Goal: Transaction & Acquisition: Register for event/course

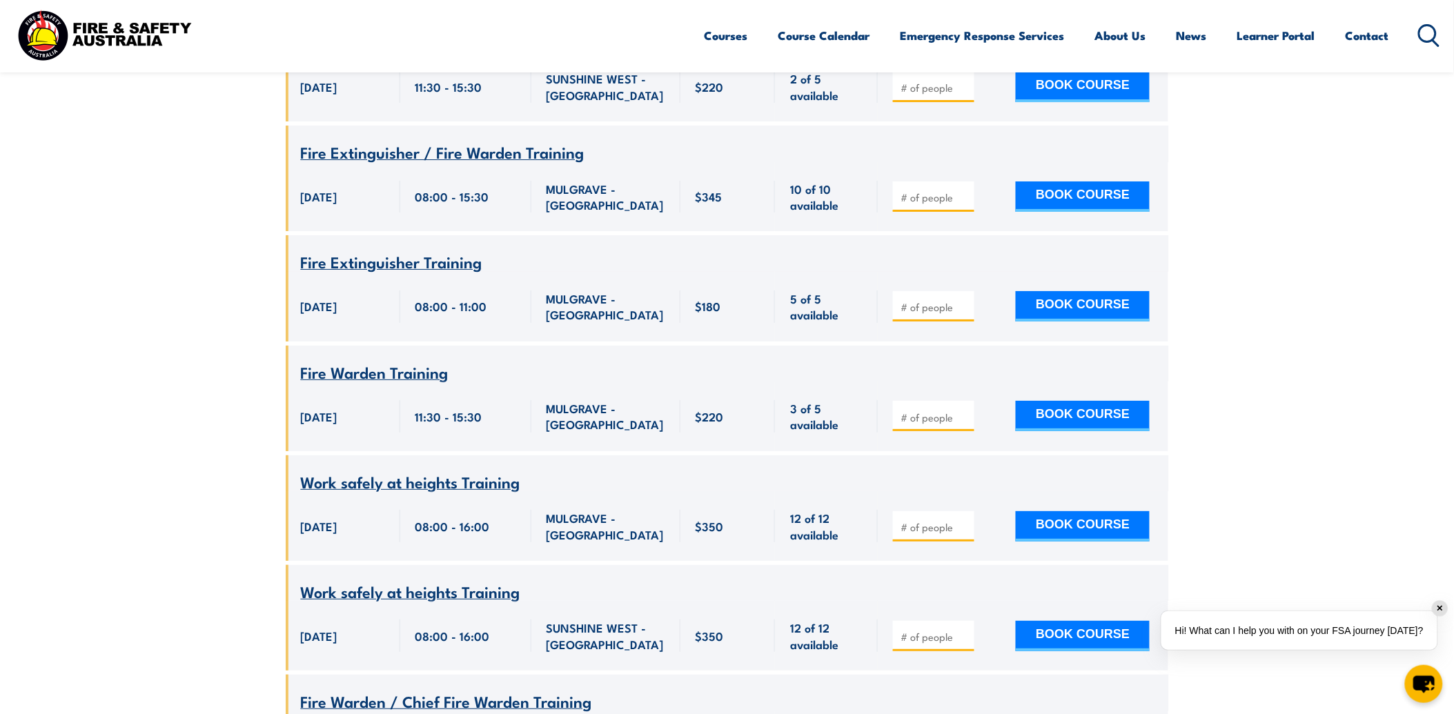
scroll to position [7435, 0]
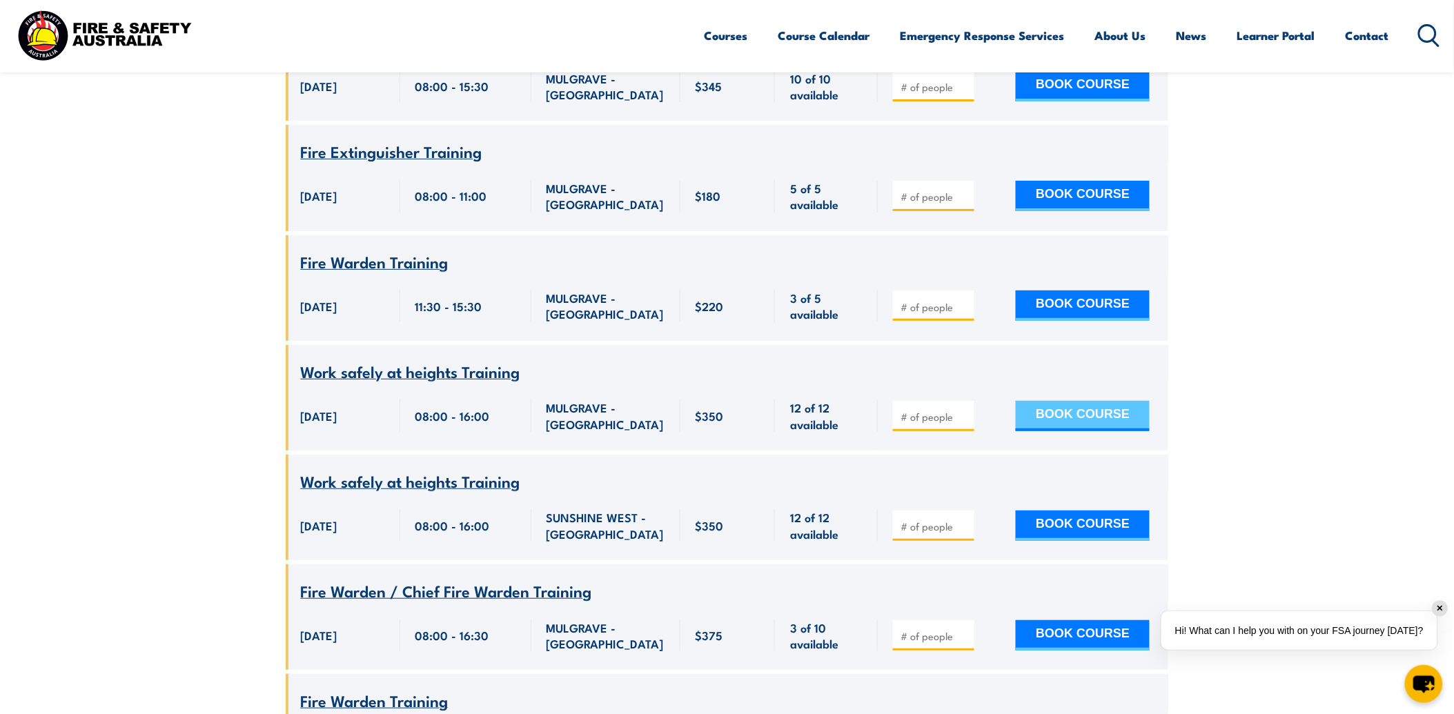
click at [1085, 431] on button "BOOK COURSE" at bounding box center [1083, 416] width 134 height 30
type input "1"
click at [1111, 431] on button "BOOK COURSE" at bounding box center [1083, 416] width 134 height 30
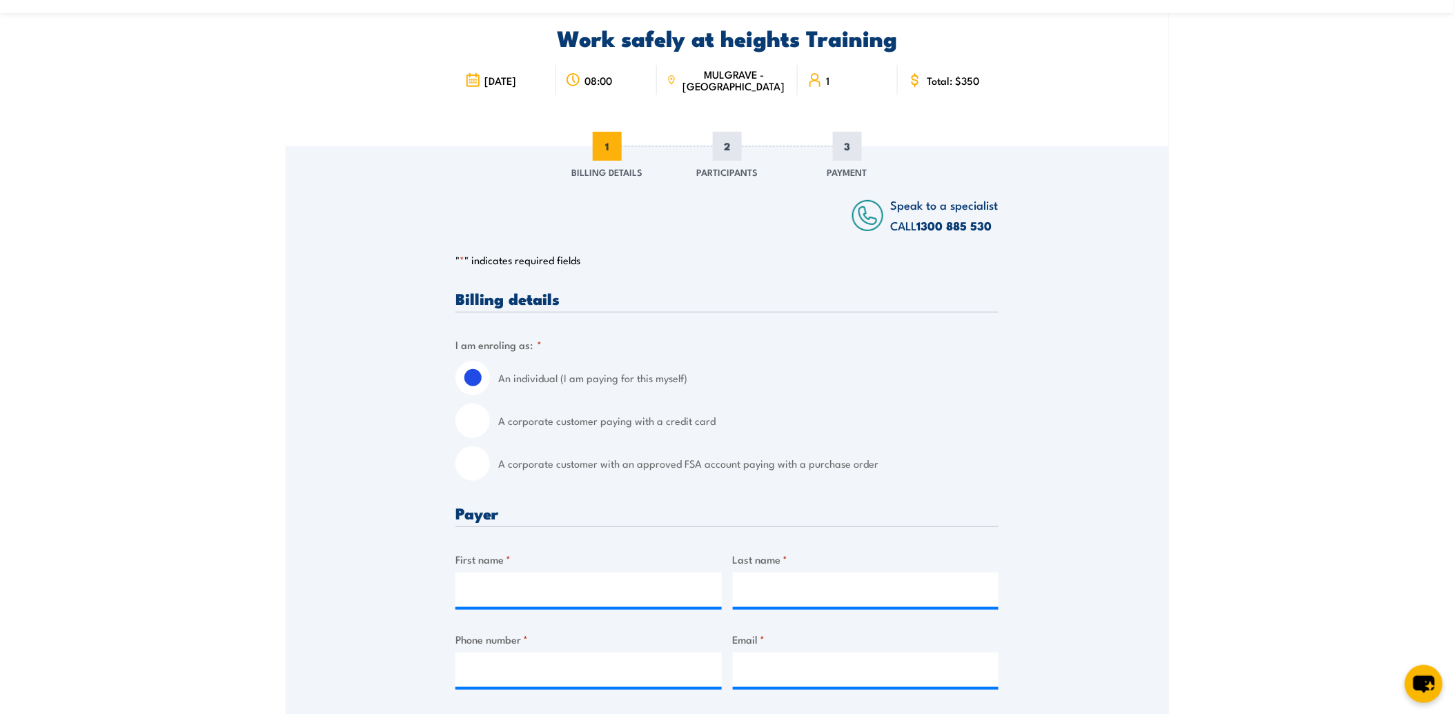
scroll to position [153, 0]
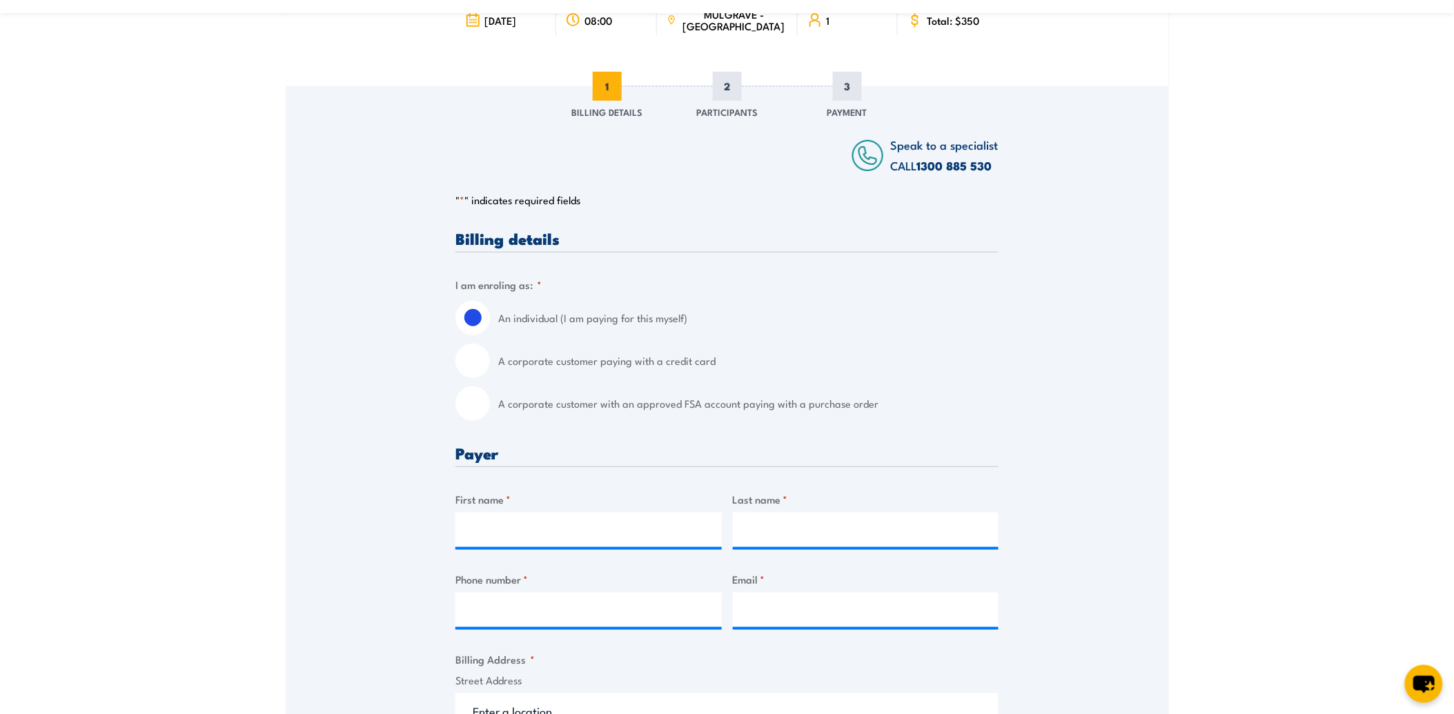
click at [481, 404] on input "A corporate customer with an approved FSA account paying with a purchase order" at bounding box center [473, 404] width 35 height 35
radio input "true"
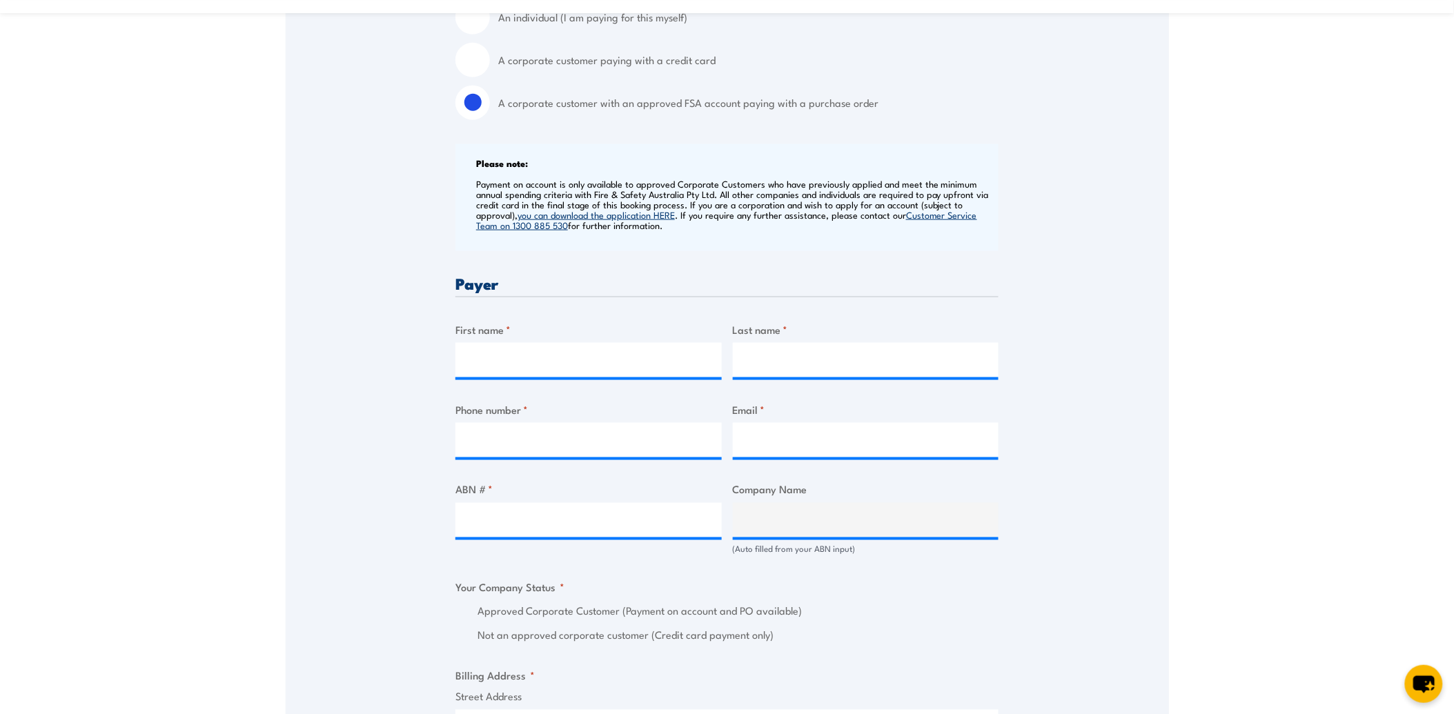
scroll to position [460, 0]
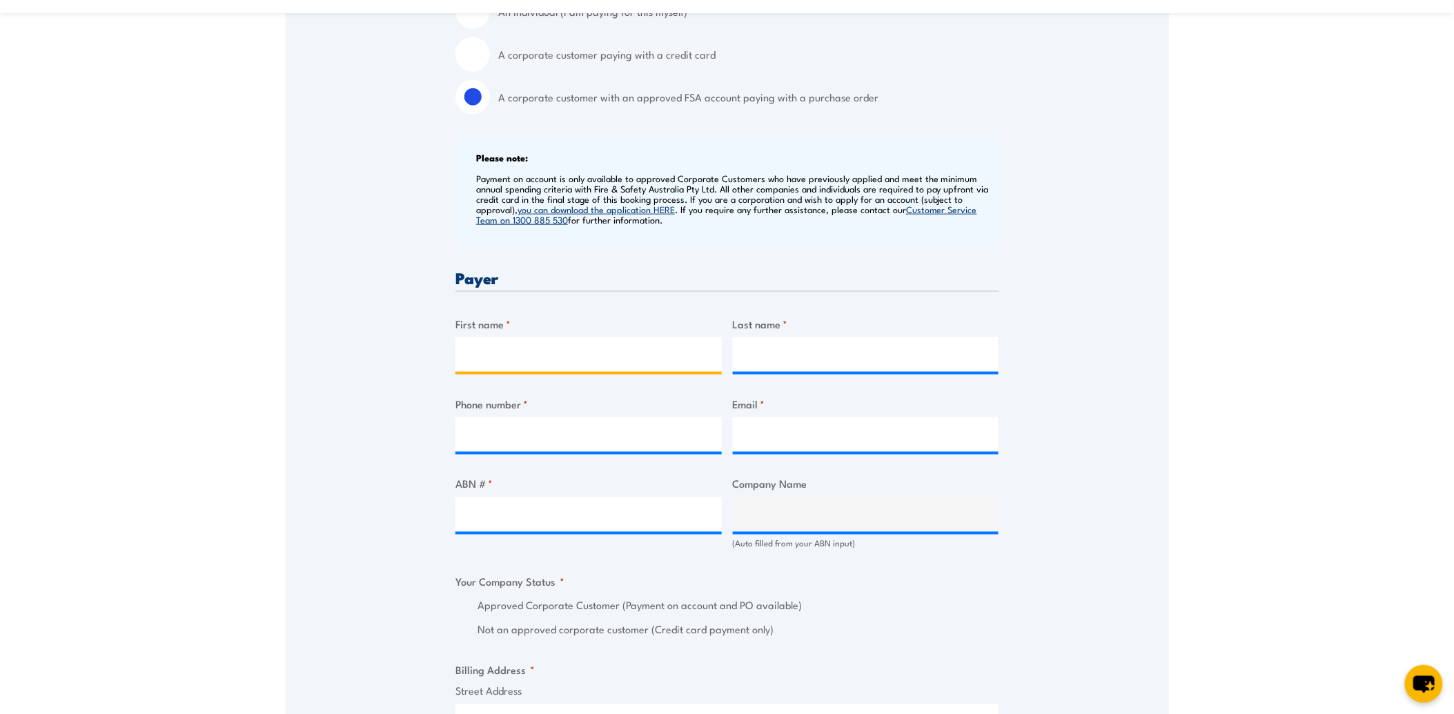
click at [494, 356] on input "First name *" at bounding box center [589, 355] width 266 height 35
type input "Brett"
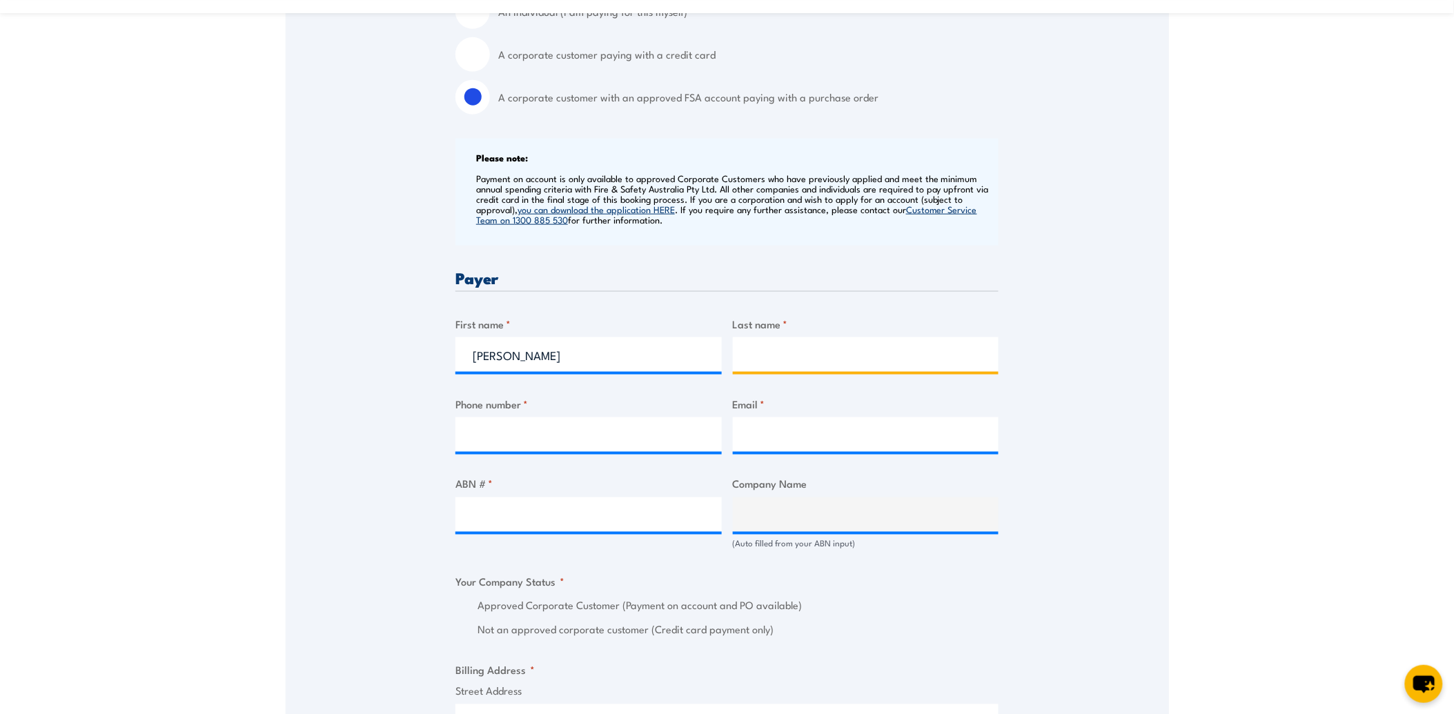
click at [804, 338] on input "Last name *" at bounding box center [866, 355] width 266 height 35
type input "Hunt"
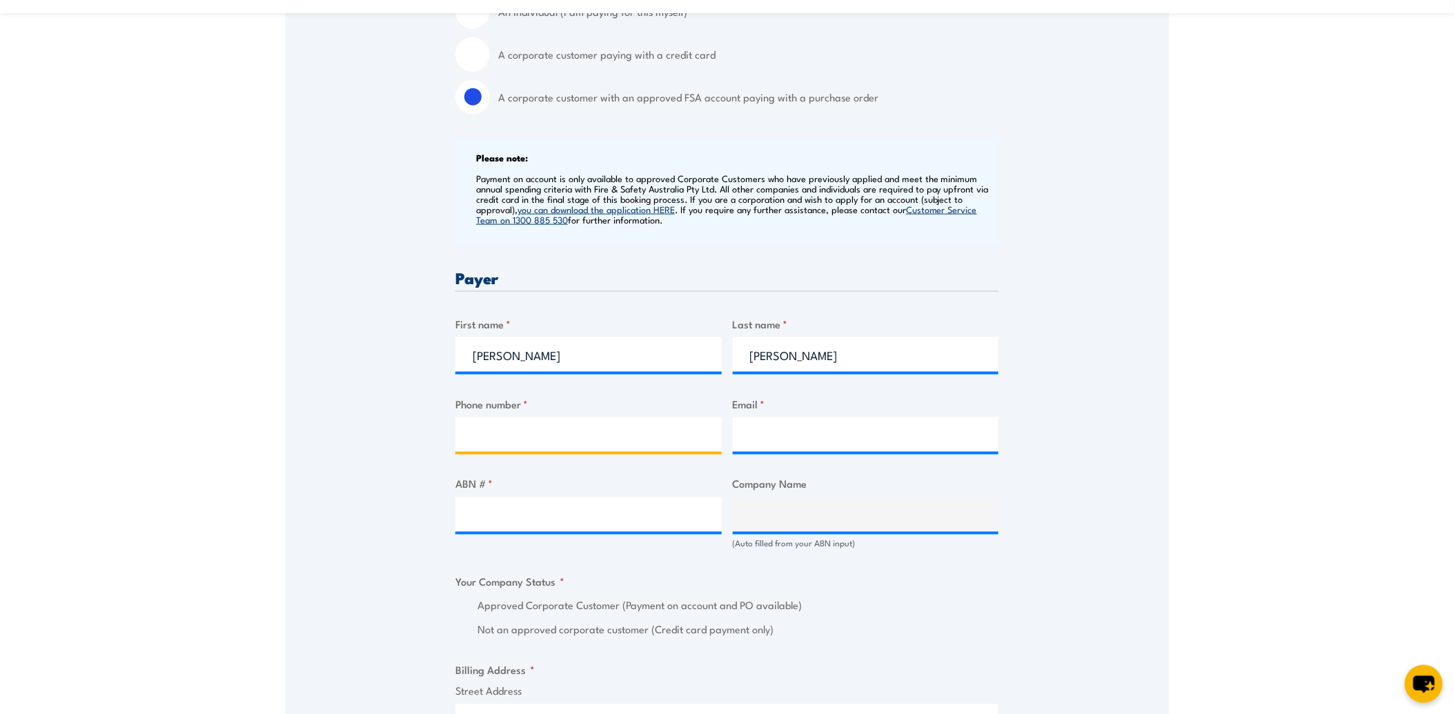
click at [625, 440] on input "Phone number *" at bounding box center [589, 435] width 266 height 35
type input "0459 799 344"
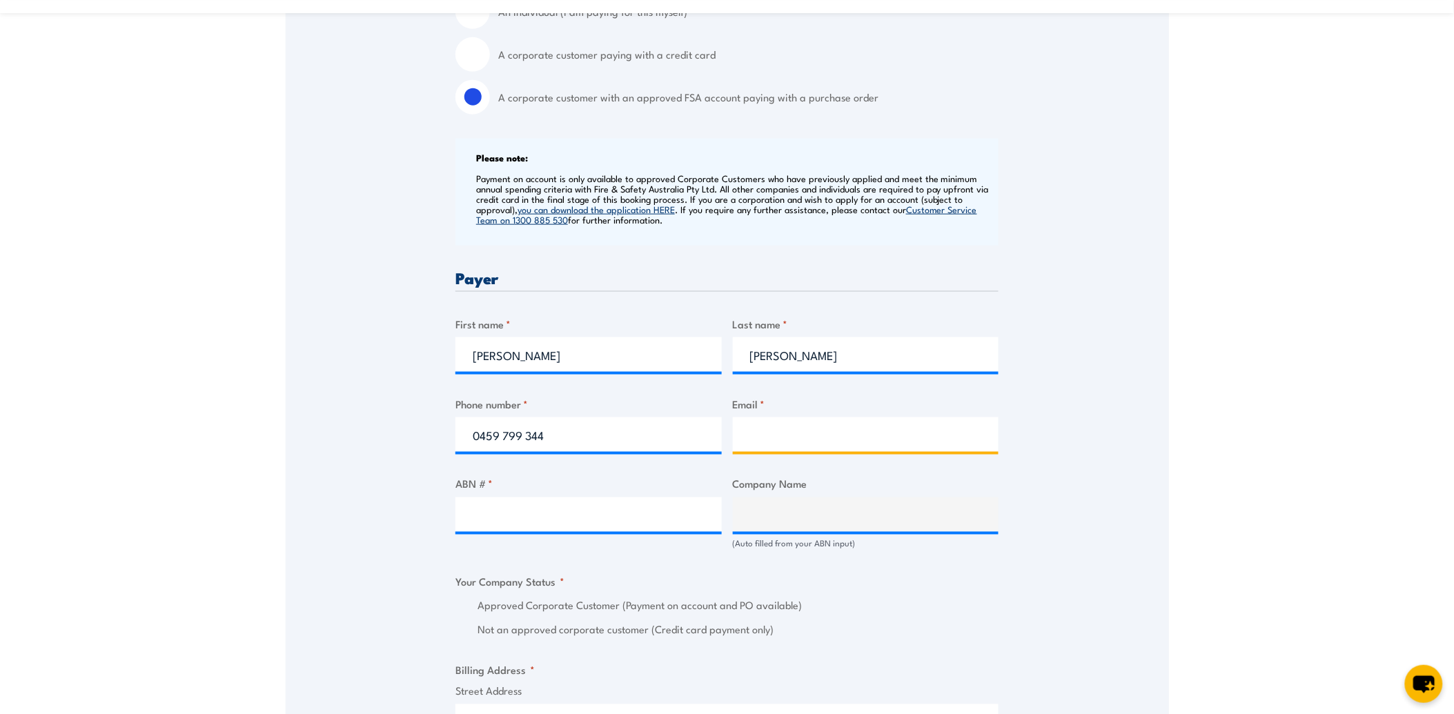
click at [790, 437] on input "Email *" at bounding box center [866, 435] width 266 height 35
type input "brett.hunt@apa.com.au"
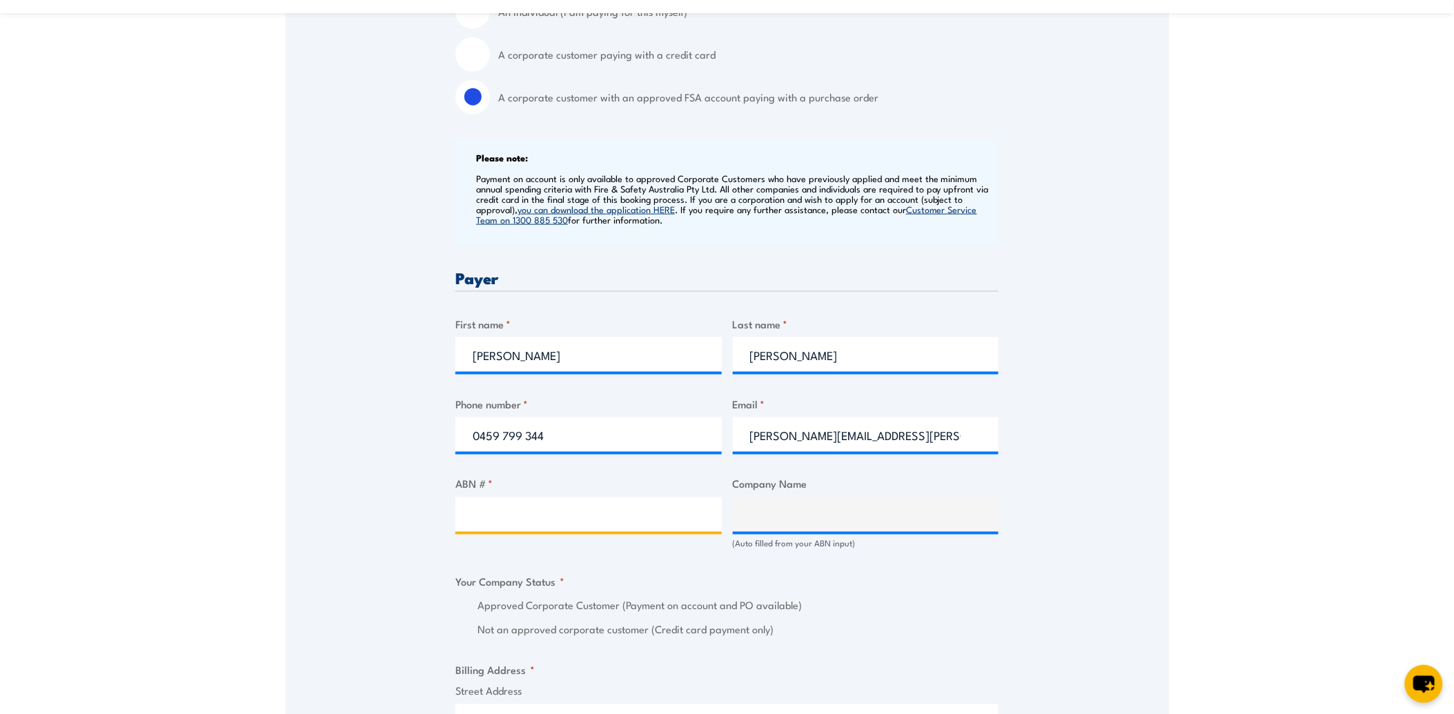
click at [616, 515] on input "ABN # *" at bounding box center [589, 515] width 266 height 35
click at [595, 532] on div at bounding box center [589, 515] width 266 height 35
click at [595, 520] on input "ABN # *" at bounding box center [589, 515] width 266 height 35
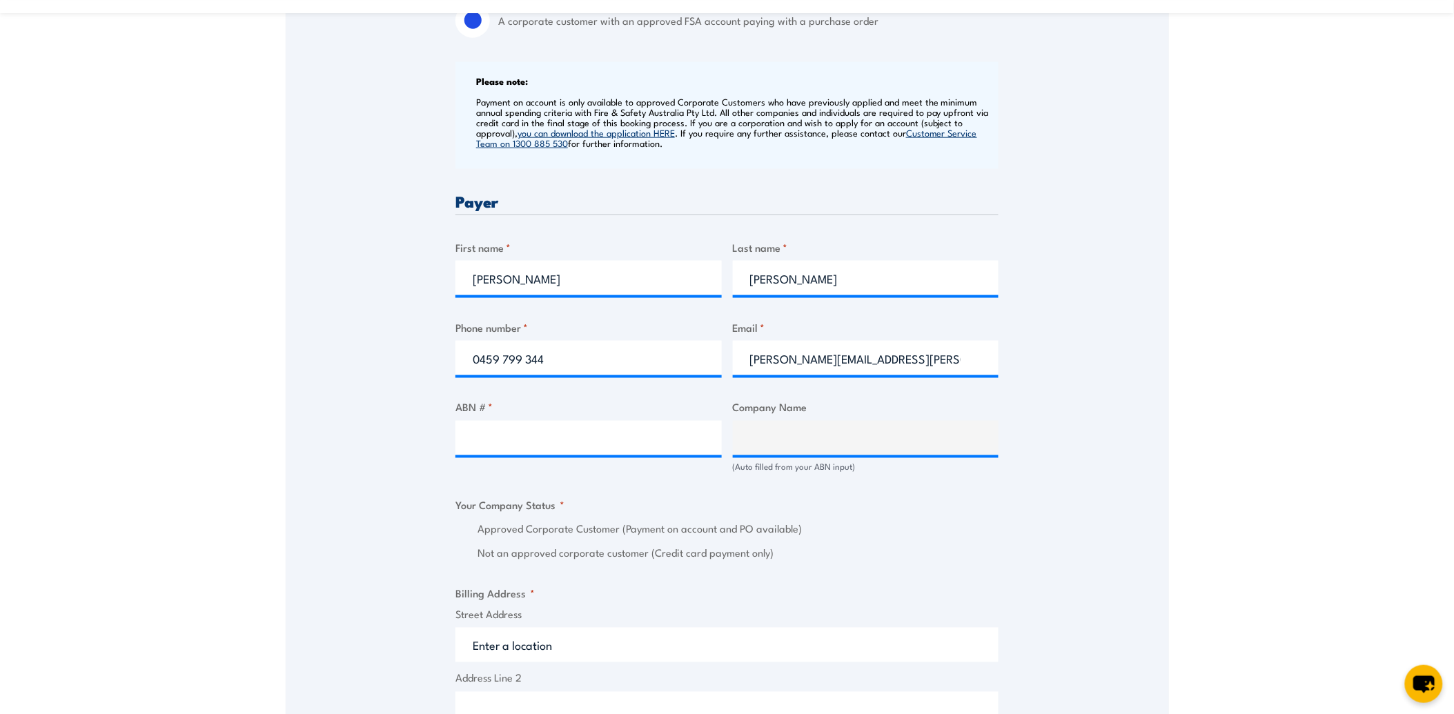
click at [474, 528] on div "Approved Corporate Customer (Payment on account and PO available)" at bounding box center [727, 530] width 543 height 16
click at [480, 443] on input "ABN # *" at bounding box center [589, 438] width 266 height 35
type input "58 091 668 110"
type input "APT MANAGEMENT SERVICES PTY LIMITED"
radio input "true"
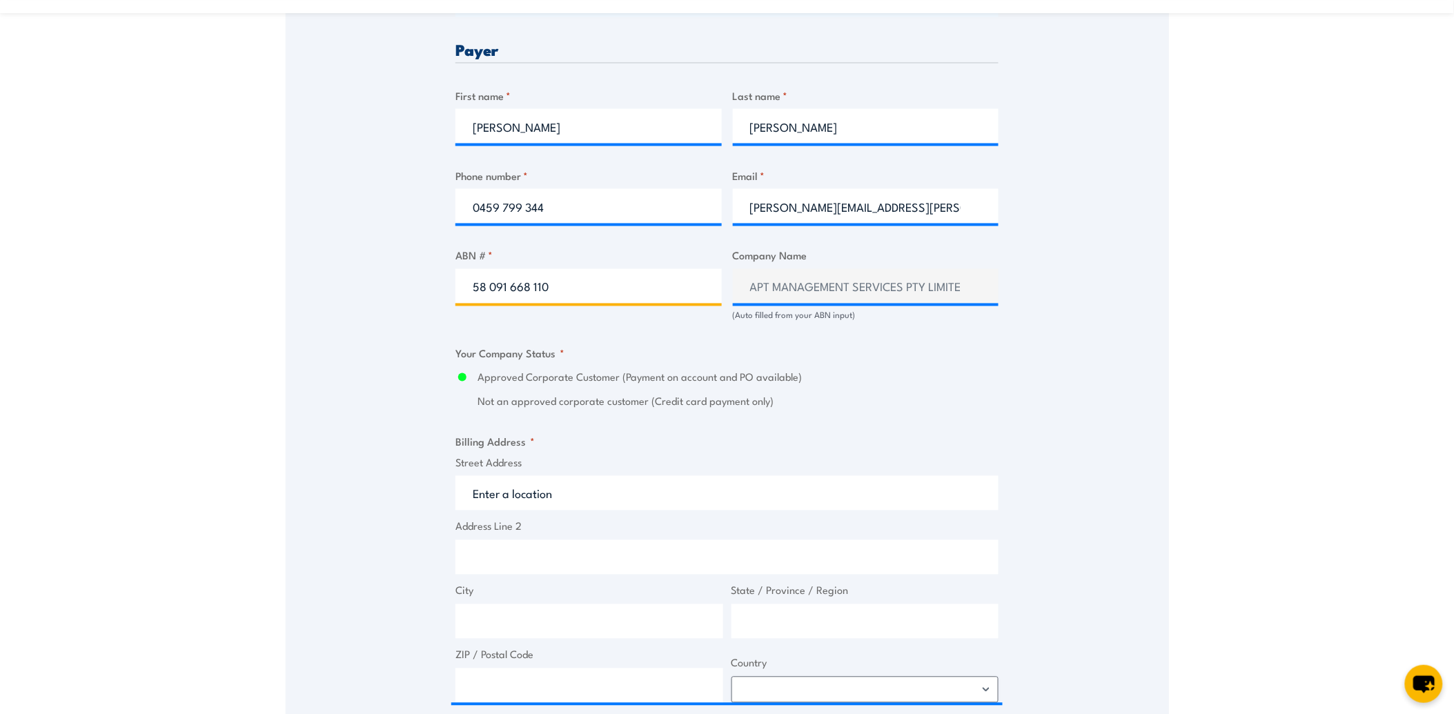
scroll to position [690, 0]
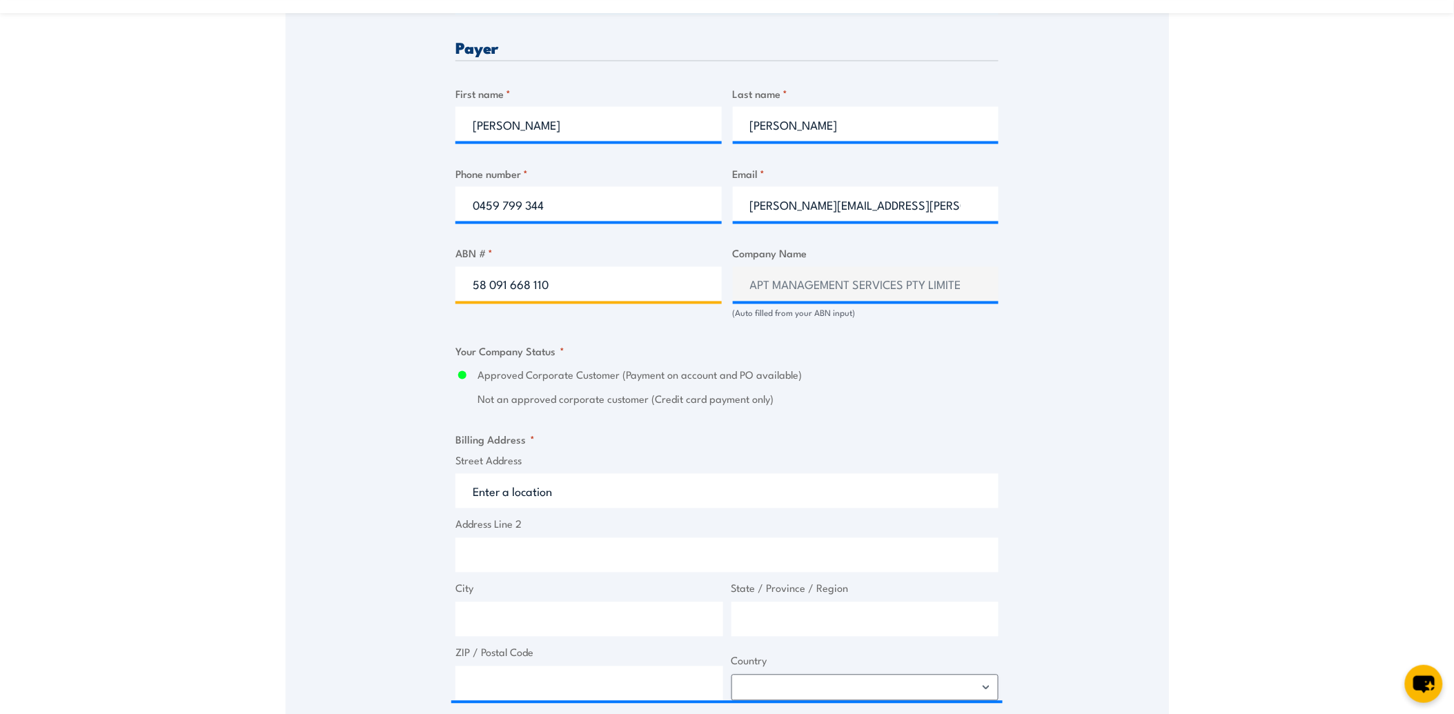
type input "58 091 668 110"
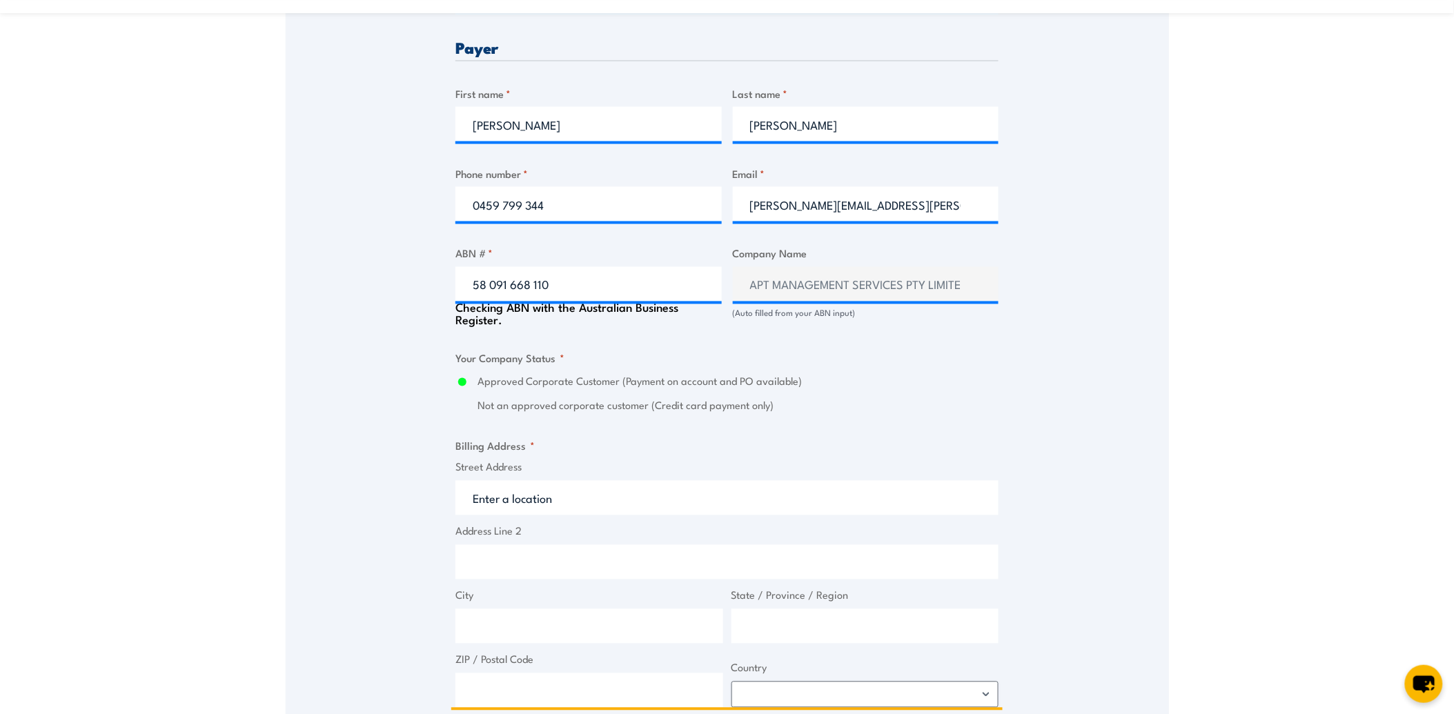
click at [612, 498] on input "Street Address" at bounding box center [727, 498] width 543 height 35
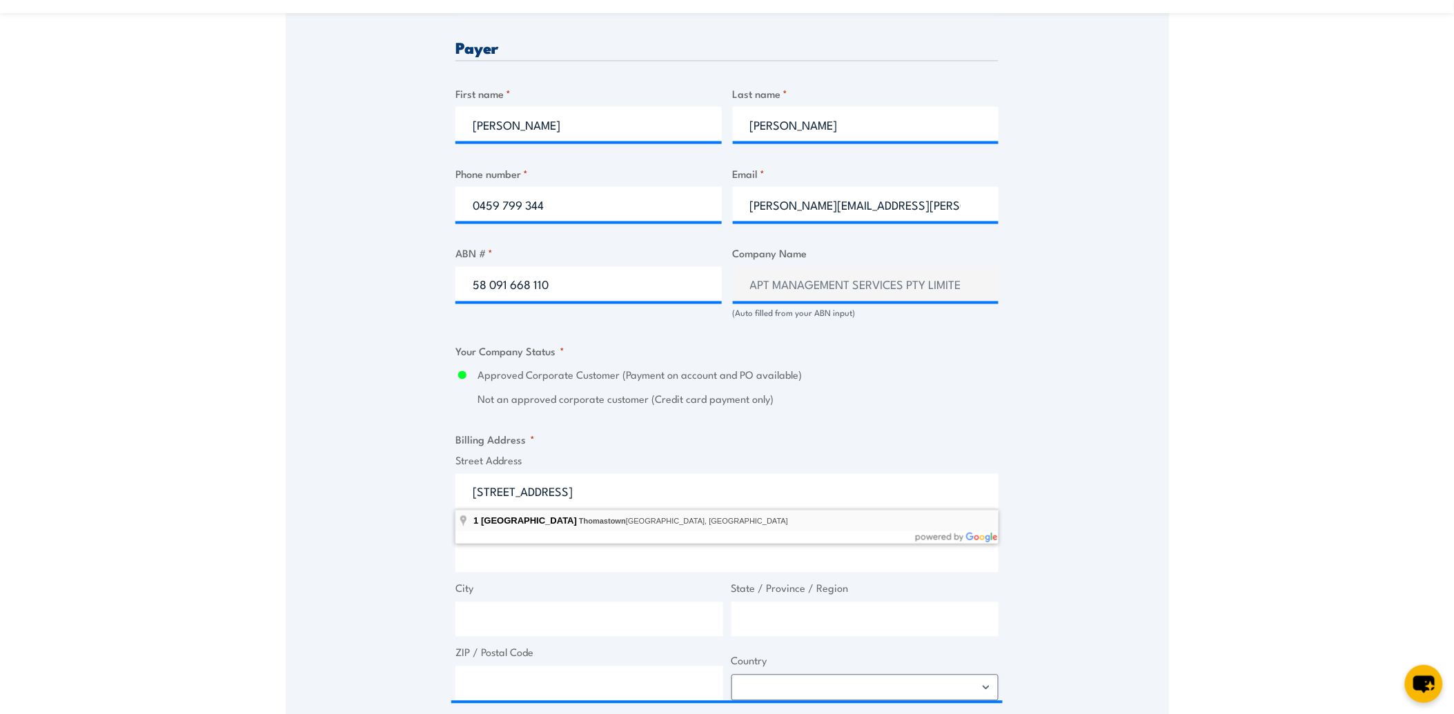
type input "1 Wood Street, Thomastown VIC, Australia"
type input "1 Wood St"
type input "Thomastown"
type input "Victoria"
type input "3074"
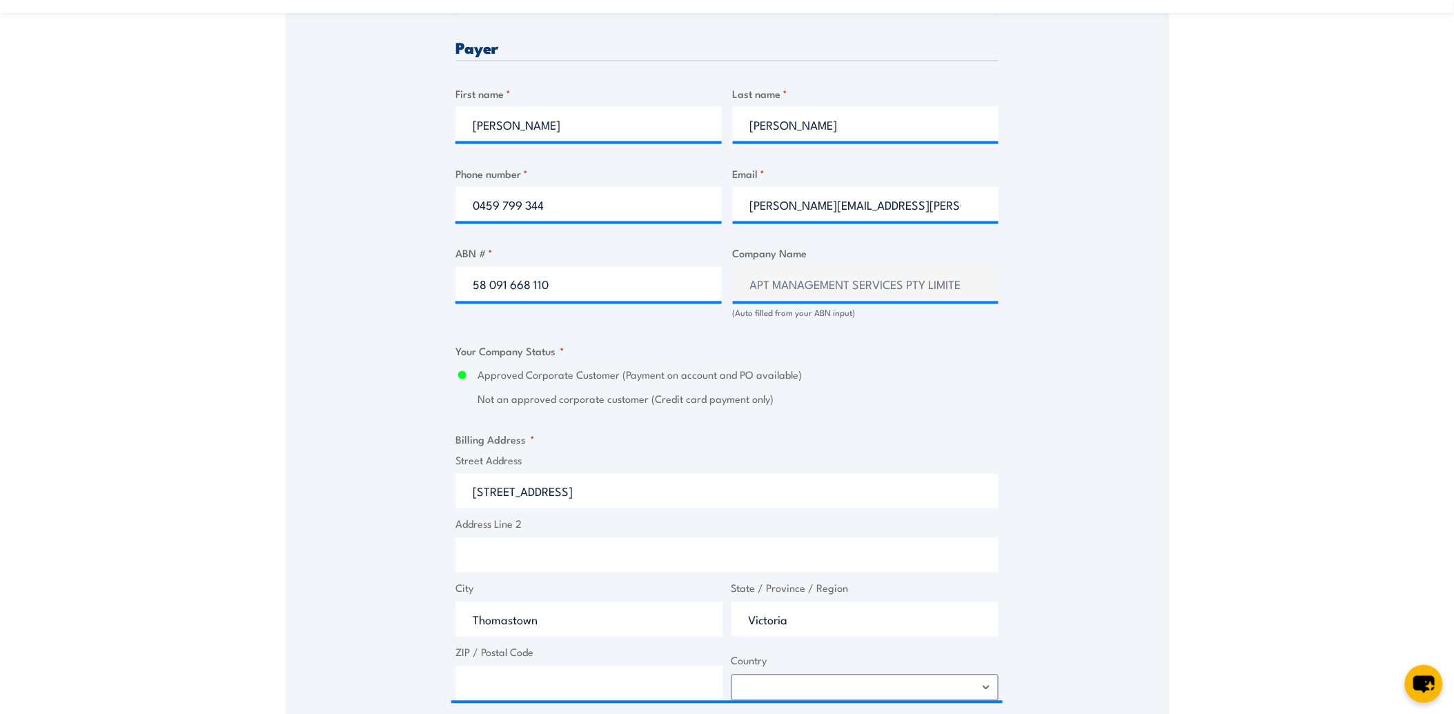
select select "Australia"
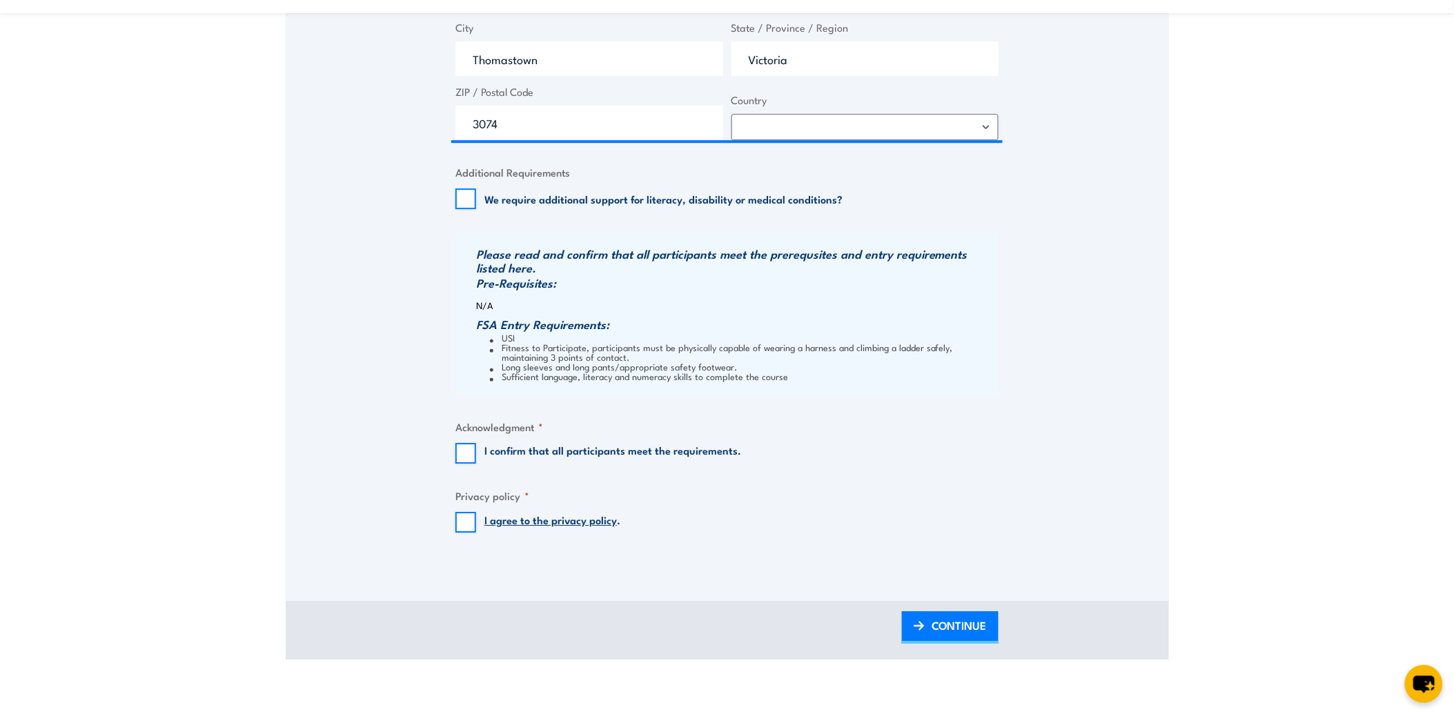
scroll to position [1303, 0]
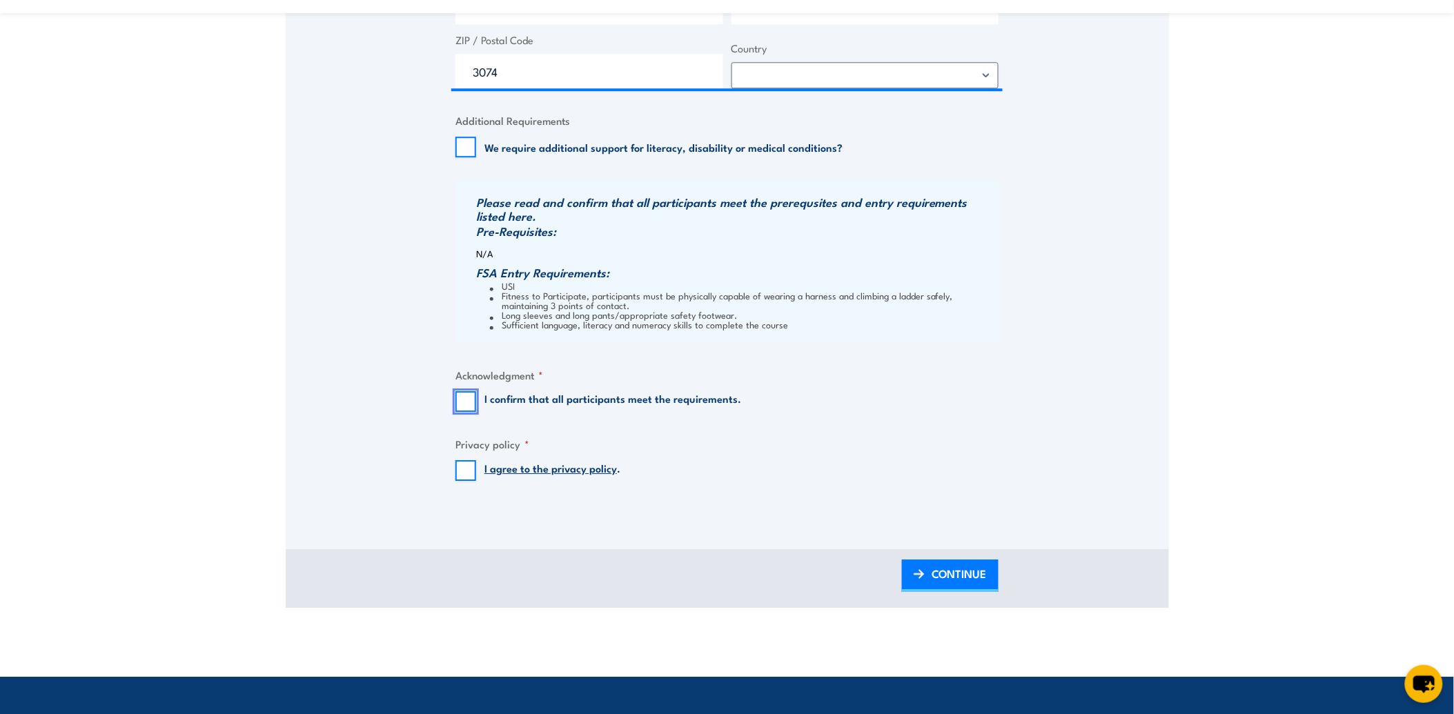
click at [461, 398] on input "I confirm that all participants meet the requirements." at bounding box center [466, 401] width 21 height 21
checkbox input "true"
click at [458, 465] on input "I agree to the privacy policy ." at bounding box center [466, 470] width 21 height 21
checkbox input "true"
click at [955, 574] on span "CONTINUE" at bounding box center [959, 574] width 55 height 37
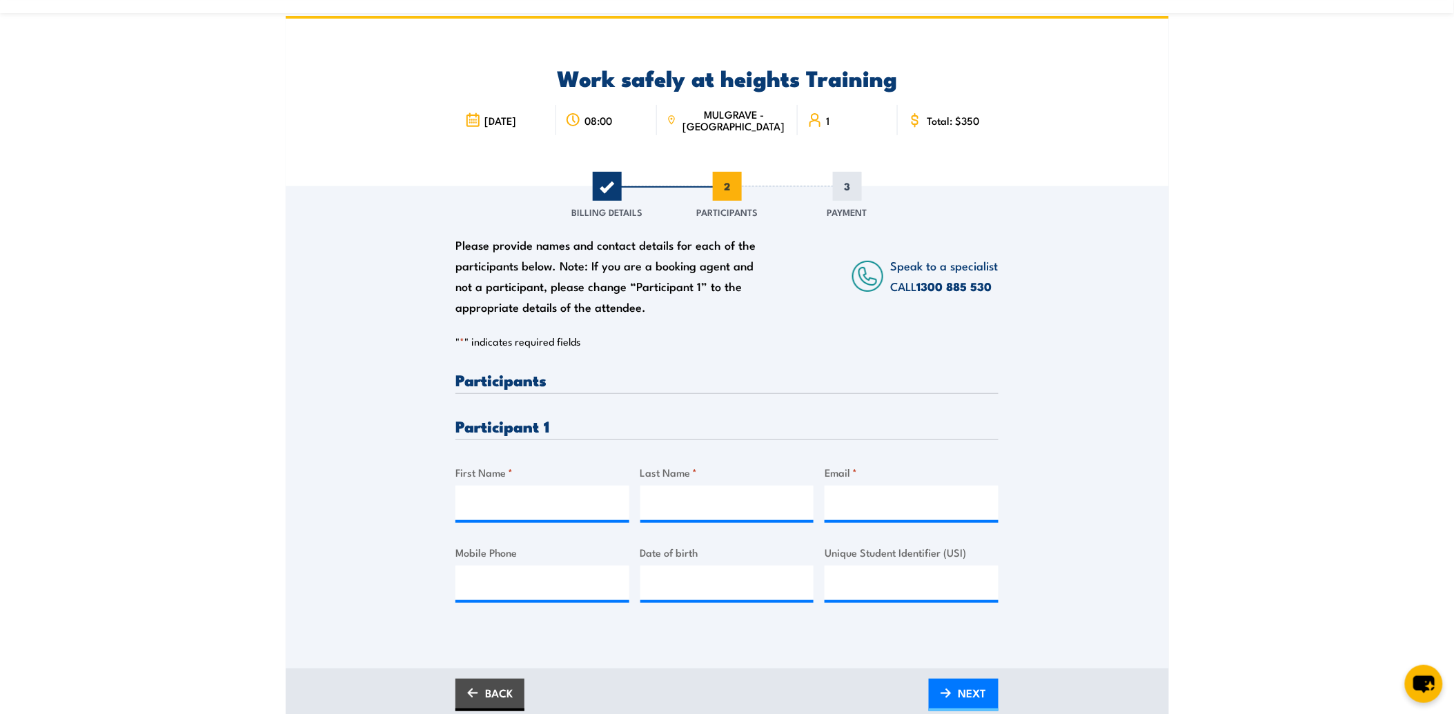
scroll to position [0, 0]
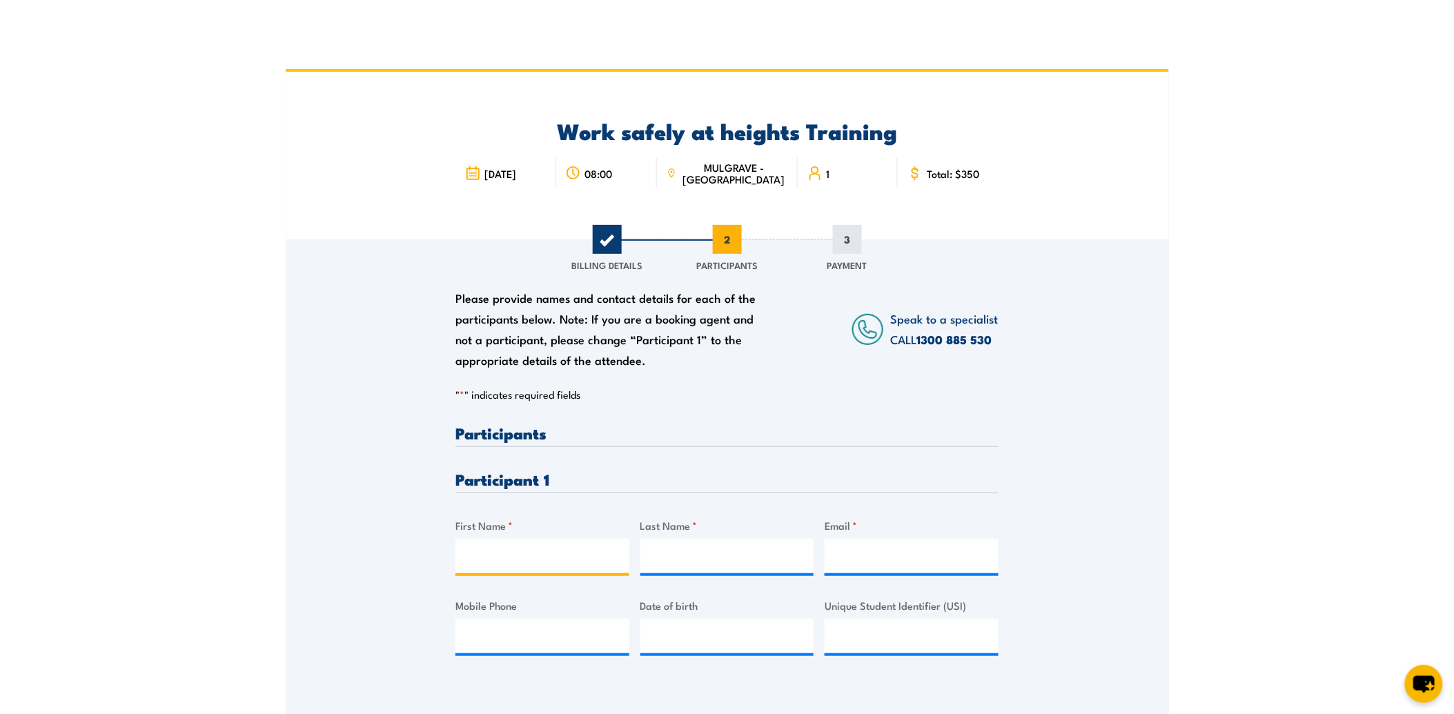
click at [491, 553] on input "First Name *" at bounding box center [543, 556] width 174 height 35
type input "Paul"
click at [672, 551] on input "Last Name *" at bounding box center [728, 556] width 174 height 35
type input "Allan"
click at [853, 561] on input "Email *" at bounding box center [912, 556] width 174 height 35
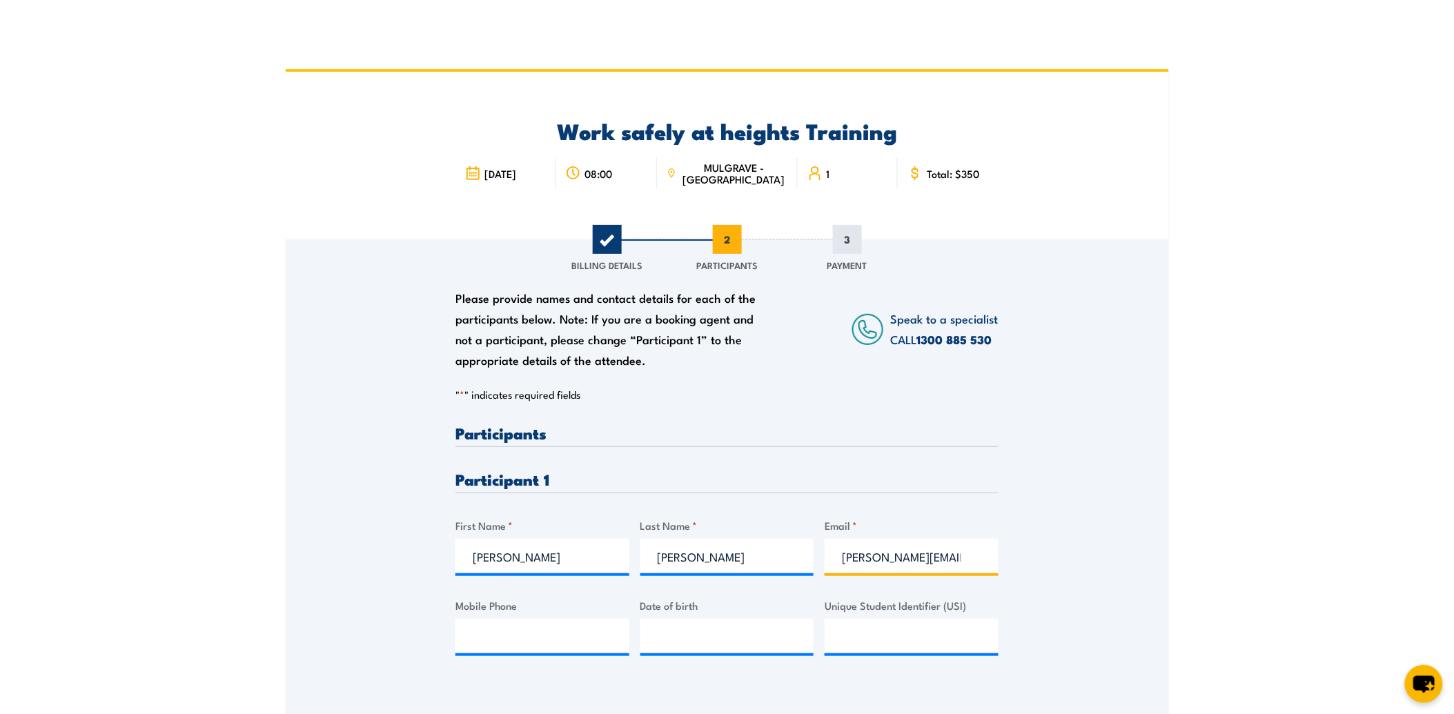
scroll to position [0, 3]
type input "paul.allan@apa.com.au"
click at [575, 647] on input "Mobile Phone" at bounding box center [543, 636] width 174 height 35
type input "0407362390"
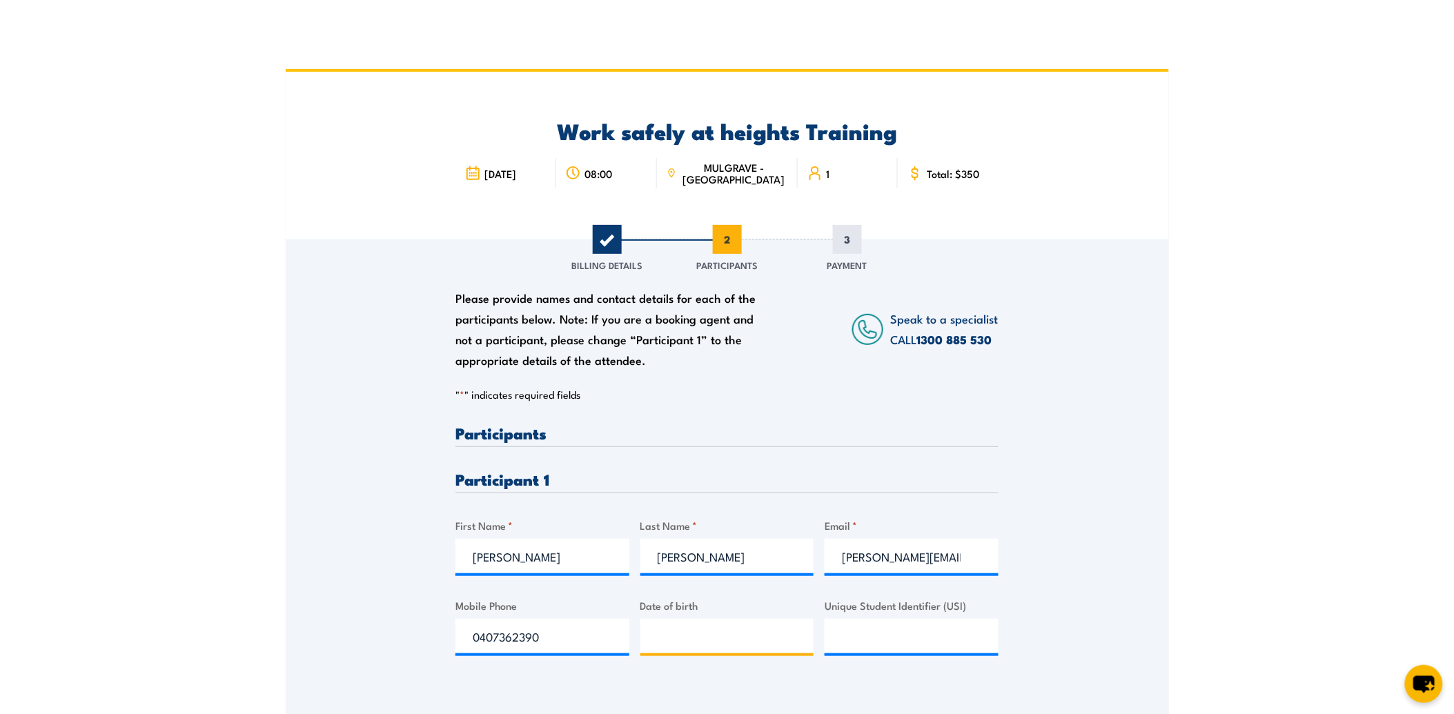
type input "__/__/____"
click at [673, 639] on input "__/__/____" at bounding box center [728, 636] width 174 height 35
click at [899, 635] on input "Unique Student Identifier (USI)" at bounding box center [912, 636] width 174 height 35
type input "C35XC3W8B6"
type input "__/__/____"
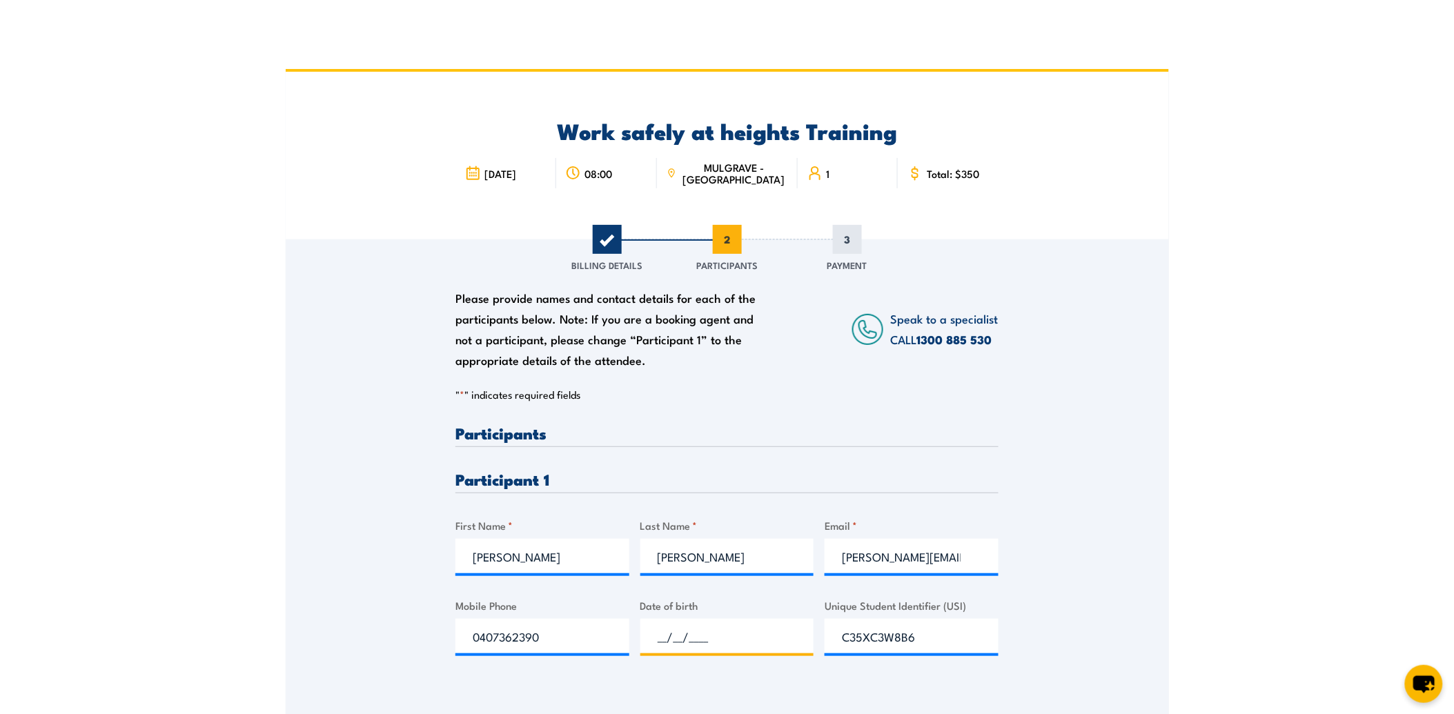
click at [752, 649] on input "__/__/____" at bounding box center [728, 636] width 174 height 35
type input "__/__/____"
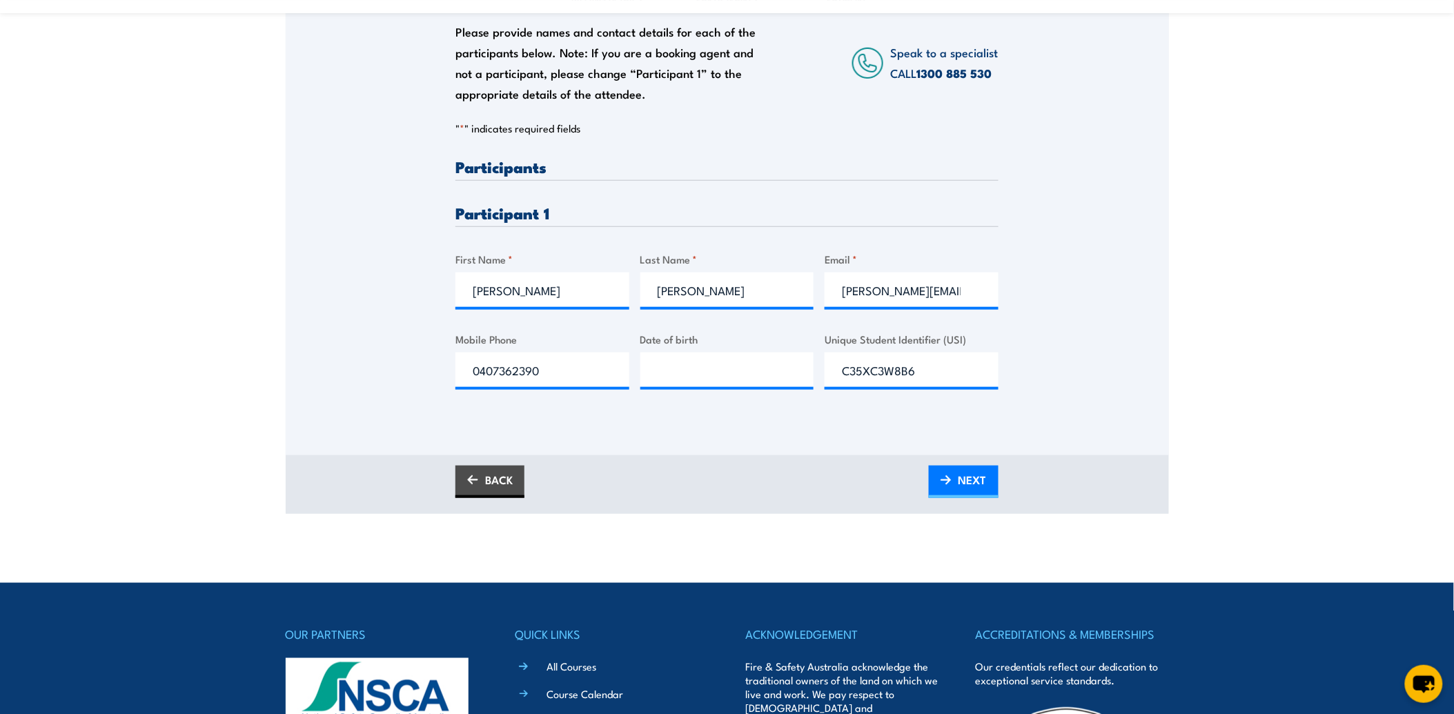
scroll to position [306, 0]
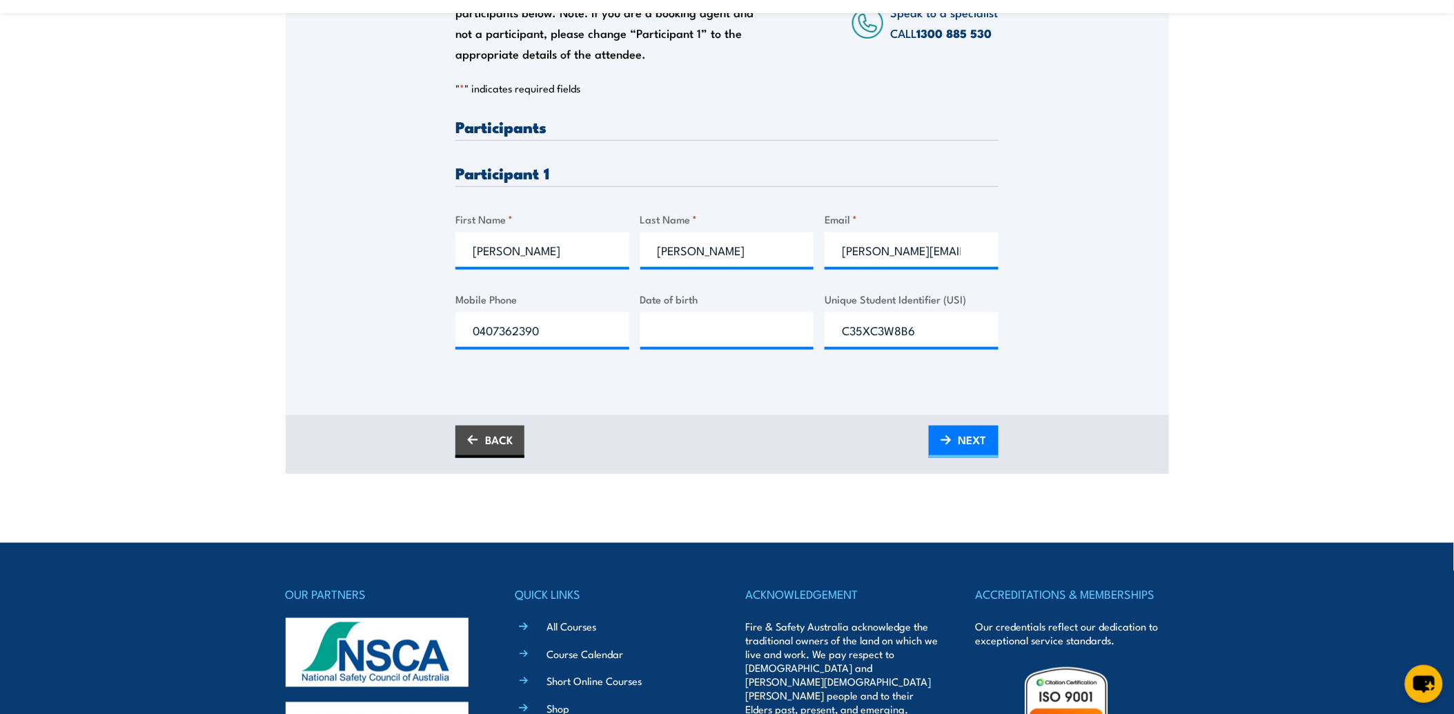
click at [971, 440] on span "NEXT" at bounding box center [973, 440] width 28 height 37
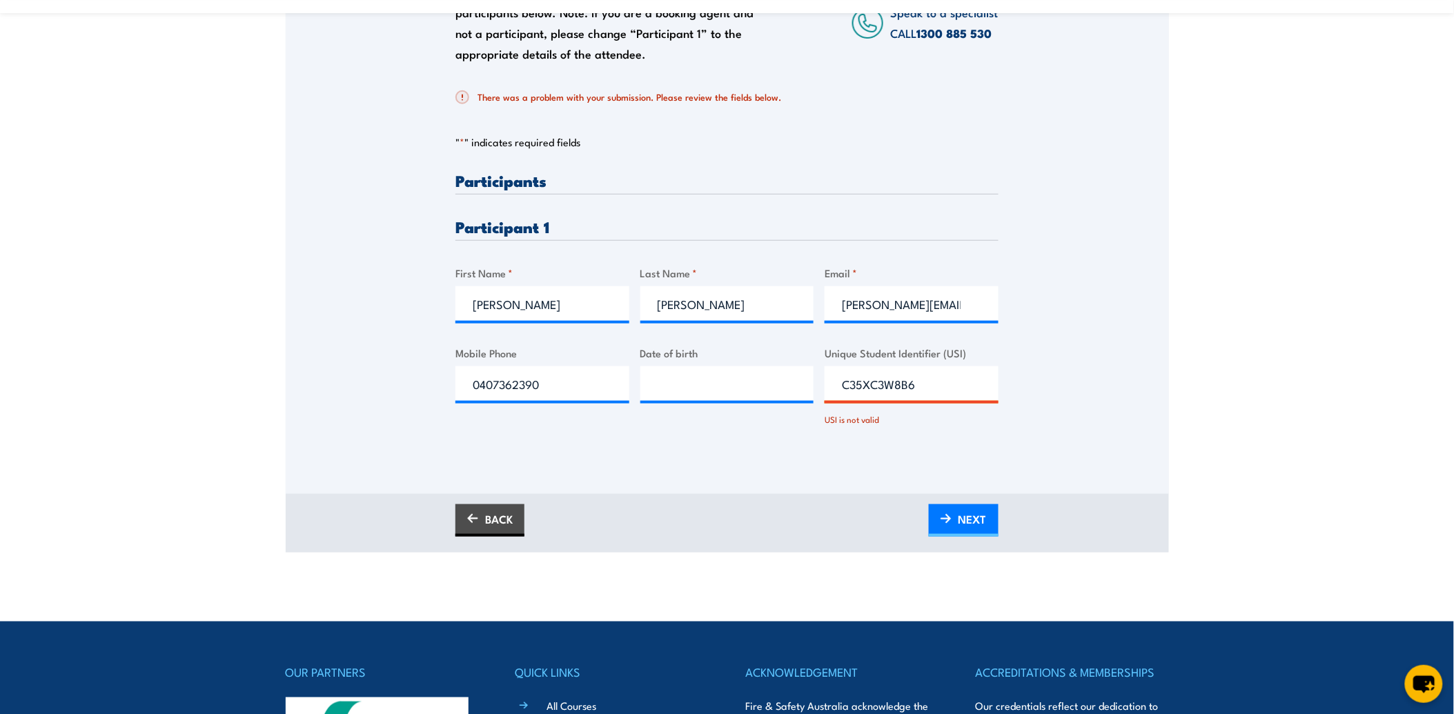
click at [923, 385] on input "C35XC3W8B6" at bounding box center [912, 384] width 174 height 35
type input "__/__/____"
click at [733, 389] on input "__/__/____" at bounding box center [728, 384] width 174 height 35
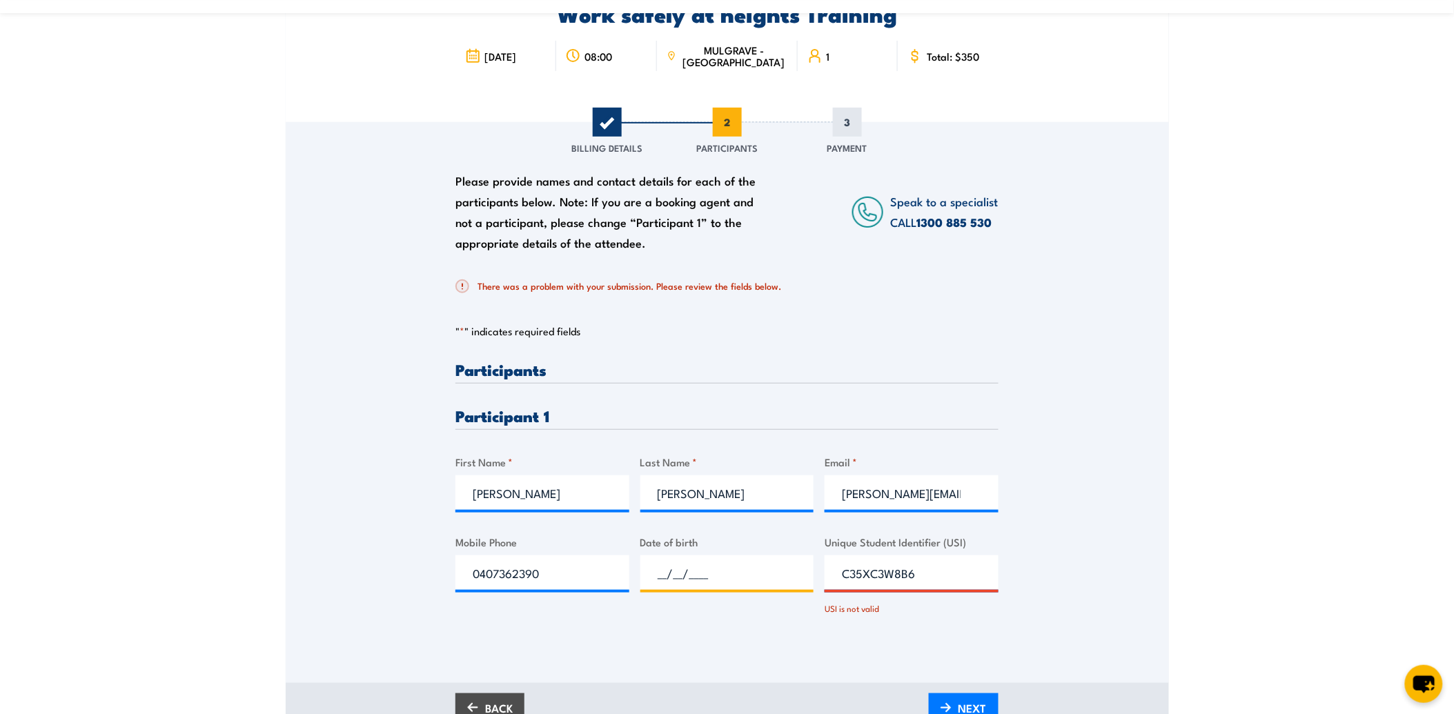
scroll to position [77, 0]
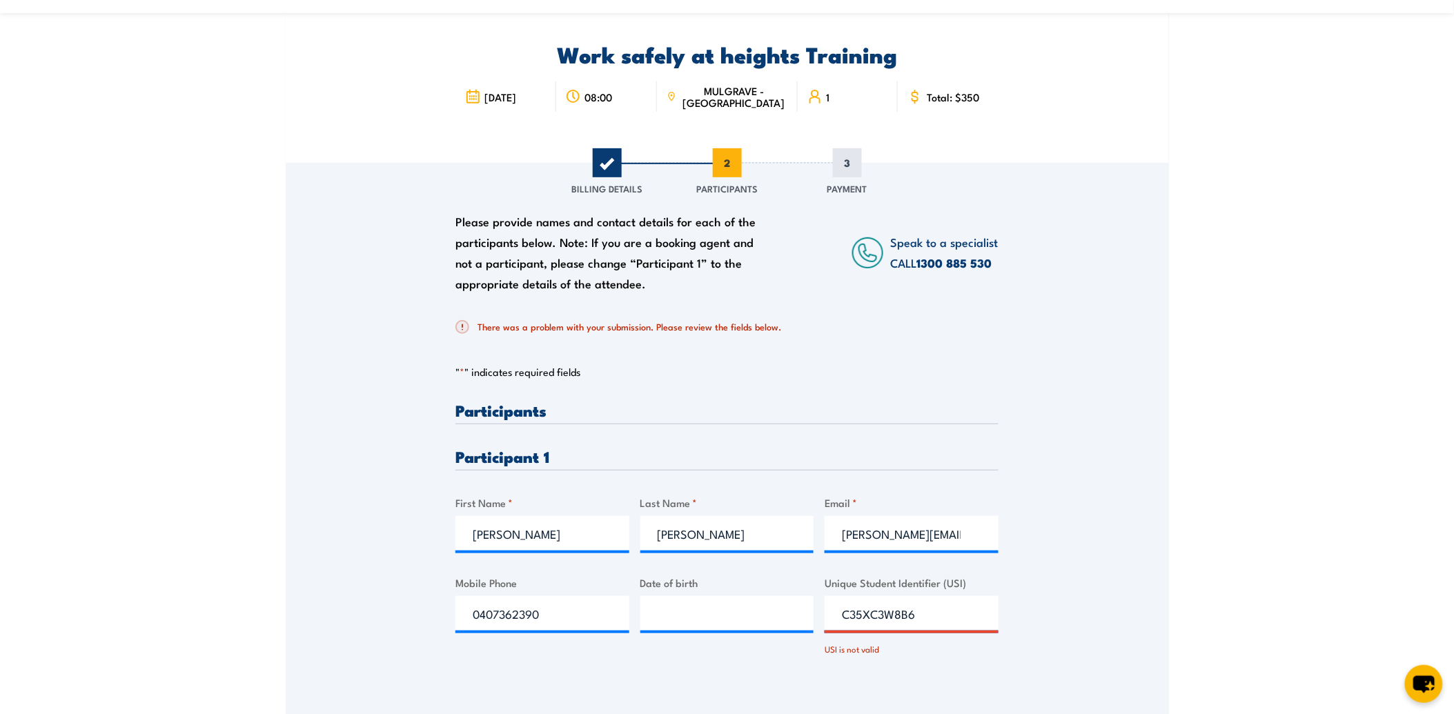
click at [733, 389] on div "There was a problem with your submission. Please review the fields below. " * "…" at bounding box center [727, 495] width 543 height 379
click at [697, 626] on input "__/__/____" at bounding box center [728, 613] width 174 height 35
type input "05/07/1967"
click at [1140, 646] on div "Please provide names and contact details for each of the participants below. No…" at bounding box center [728, 424] width 884 height 523
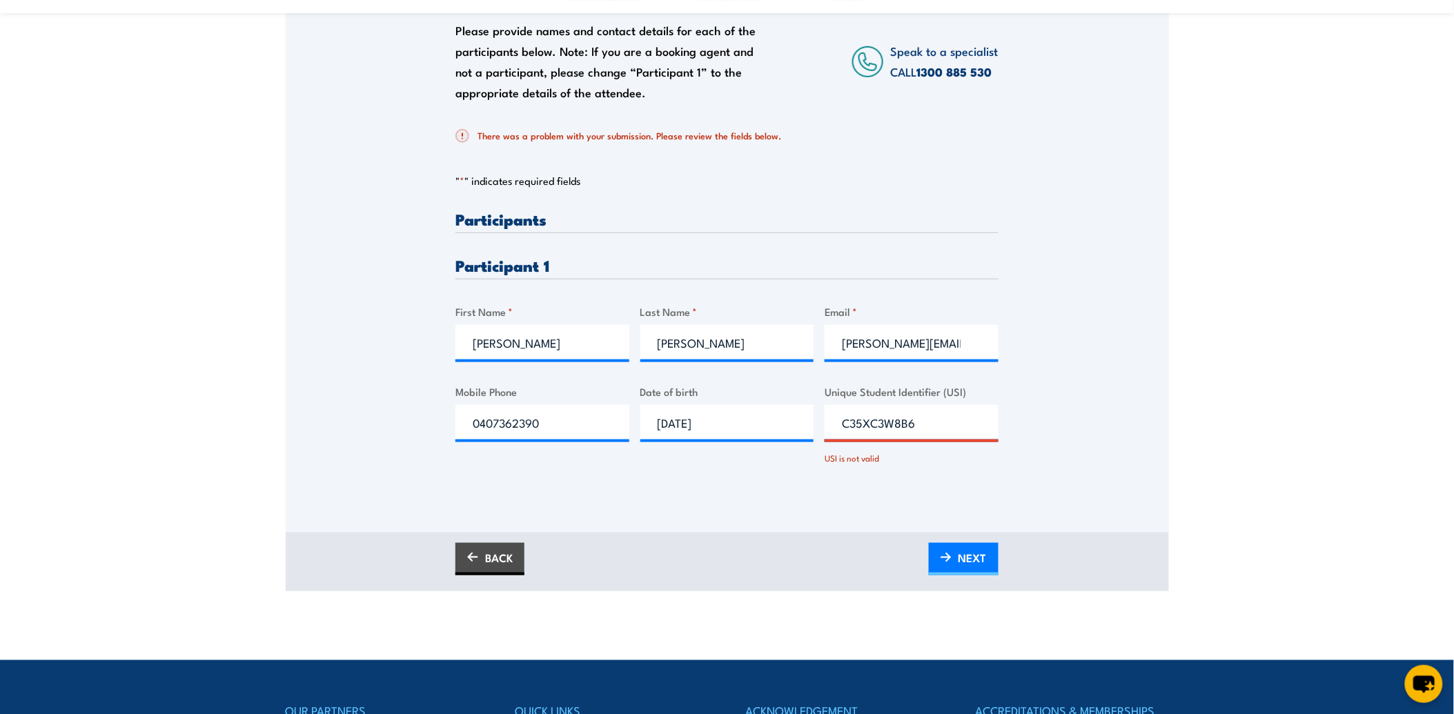
scroll to position [306, 0]
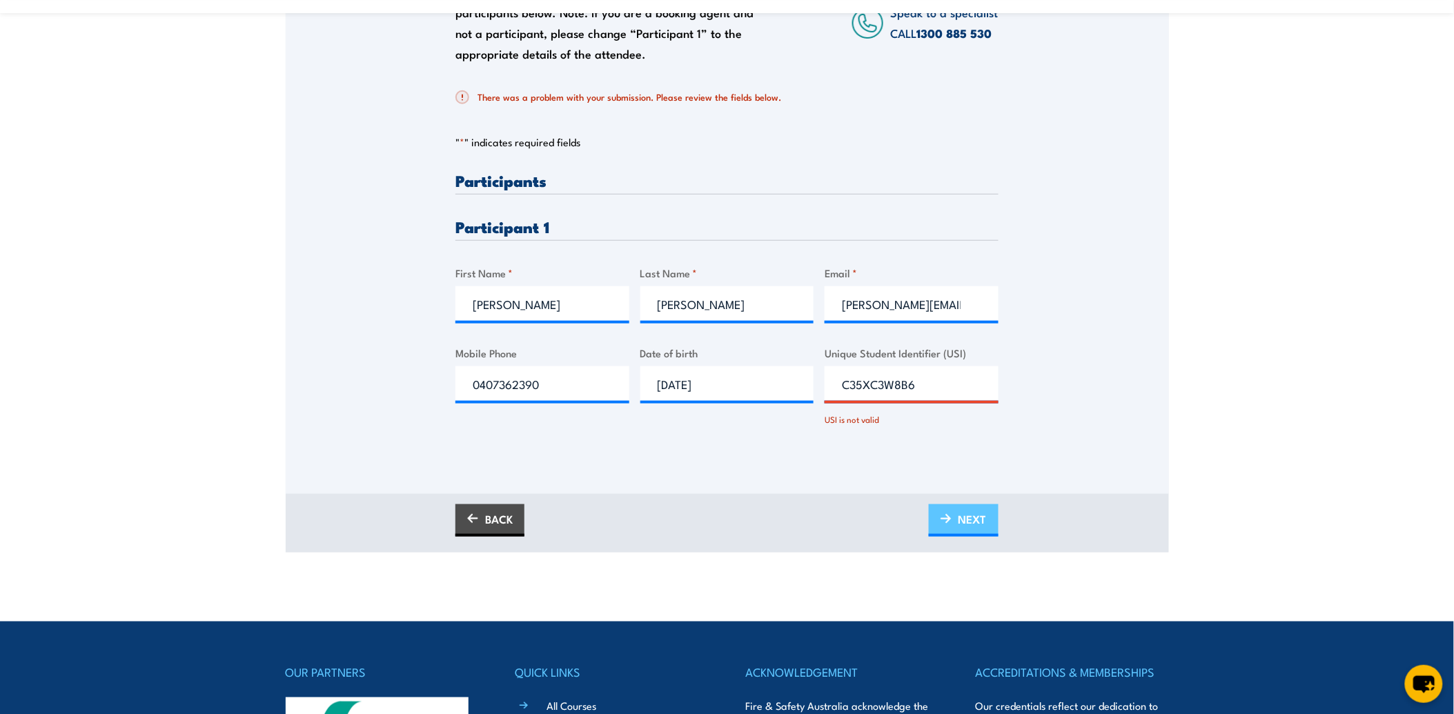
click at [980, 523] on span "NEXT" at bounding box center [973, 519] width 28 height 37
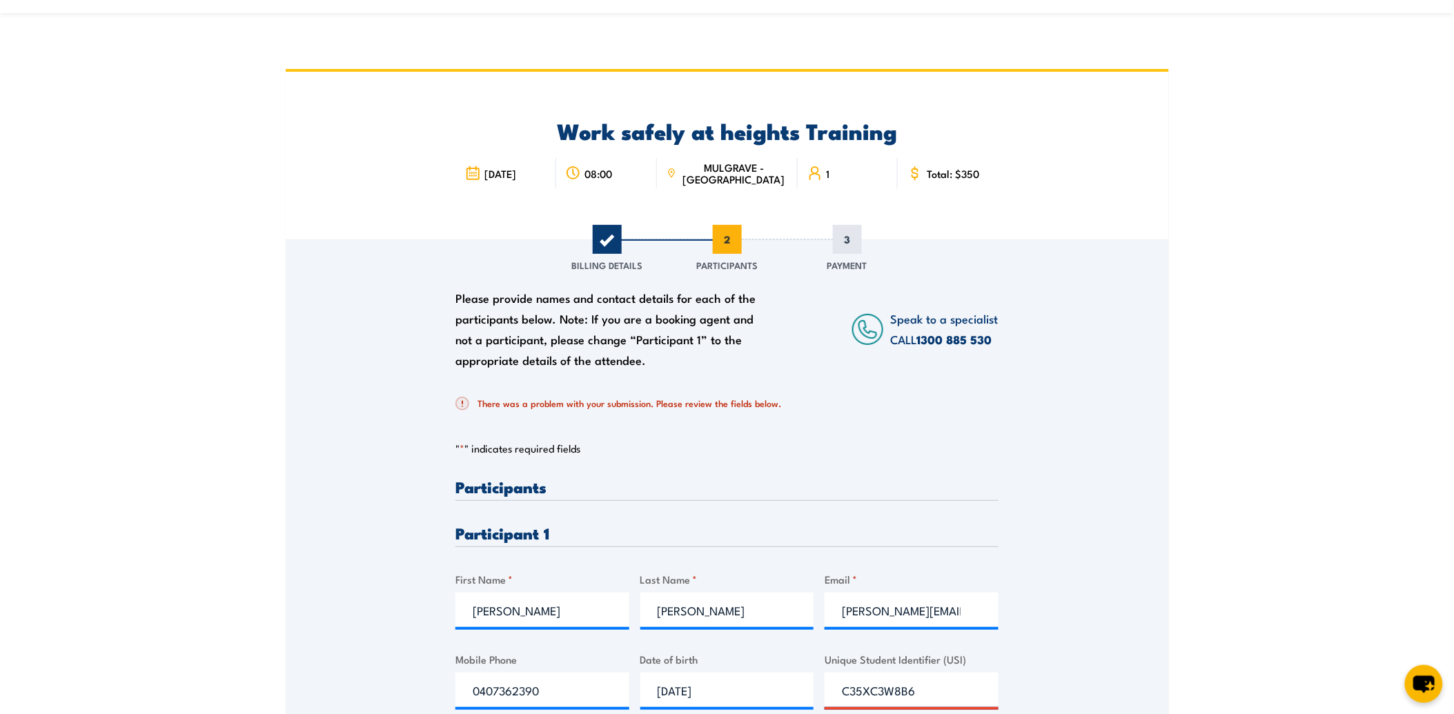
scroll to position [383, 0]
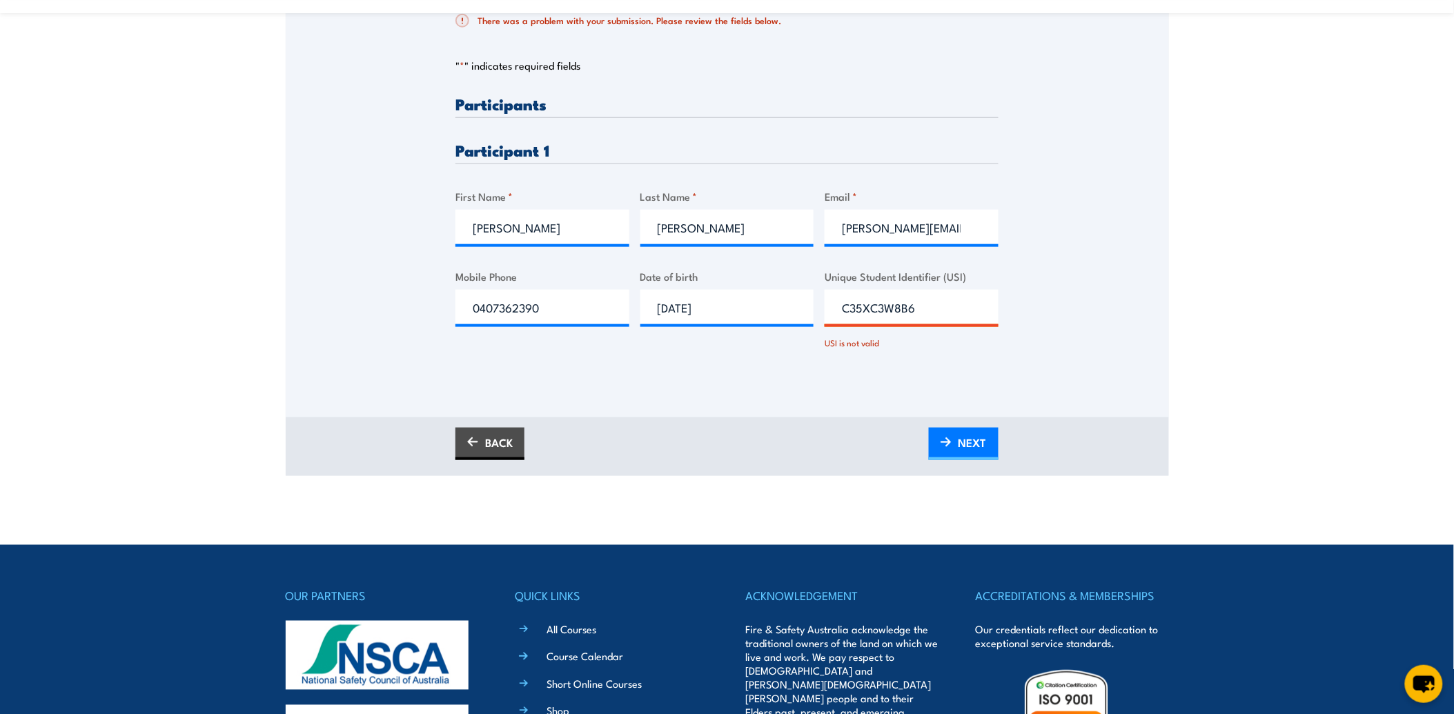
click at [852, 308] on input "C35XC3W8B6" at bounding box center [912, 307] width 174 height 35
drag, startPoint x: 875, startPoint y: 307, endPoint x: 878, endPoint y: 320, distance: 12.9
click at [875, 308] on input "c35XC3W8B6" at bounding box center [912, 307] width 174 height 35
click at [848, 307] on input "c35XC3W8B6" at bounding box center [912, 307] width 174 height 35
drag, startPoint x: 884, startPoint y: 309, endPoint x: 889, endPoint y: 346, distance: 37.6
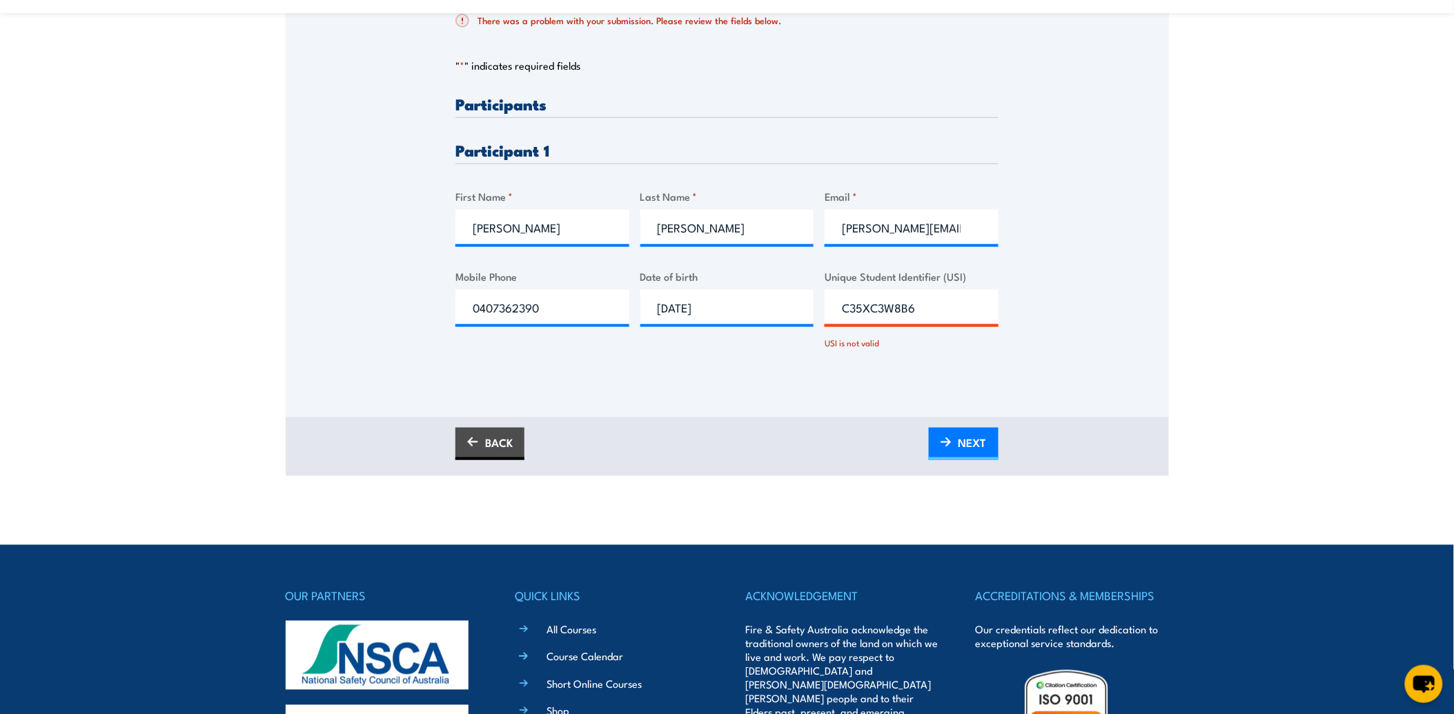
click at [884, 309] on input "C35XC3W8B6" at bounding box center [912, 307] width 174 height 35
type input "C35XCZW8B6"
click at [970, 439] on span "NEXT" at bounding box center [973, 443] width 28 height 37
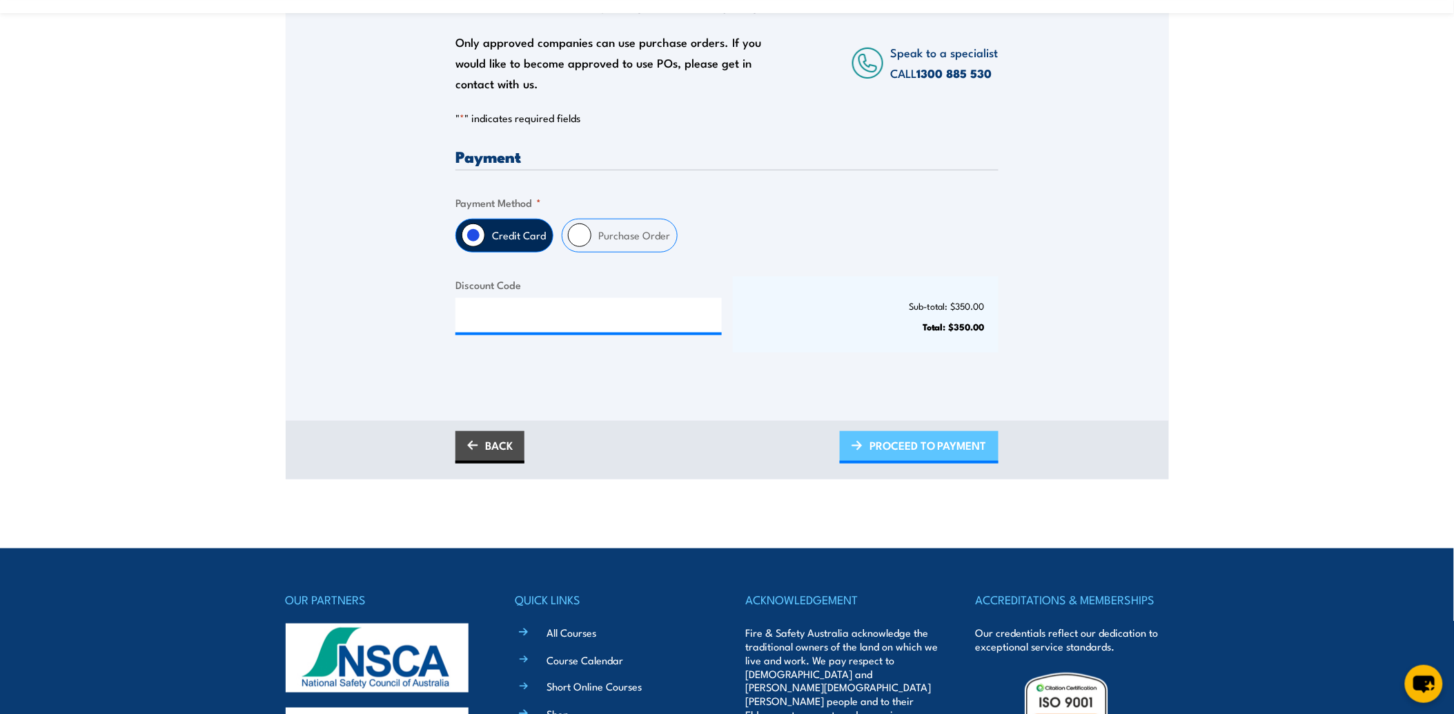
scroll to position [306, 0]
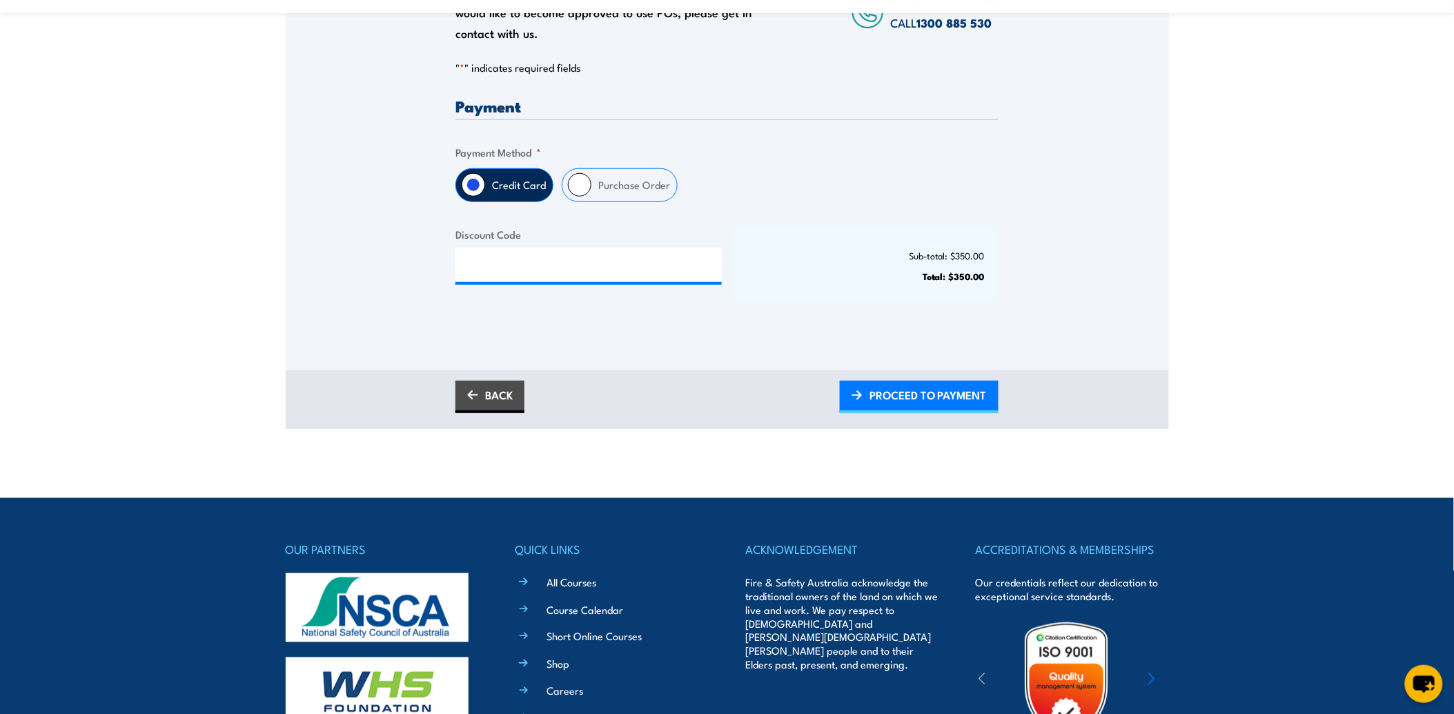
click at [585, 180] on input "Purchase Order" at bounding box center [579, 184] width 23 height 23
radio input "true"
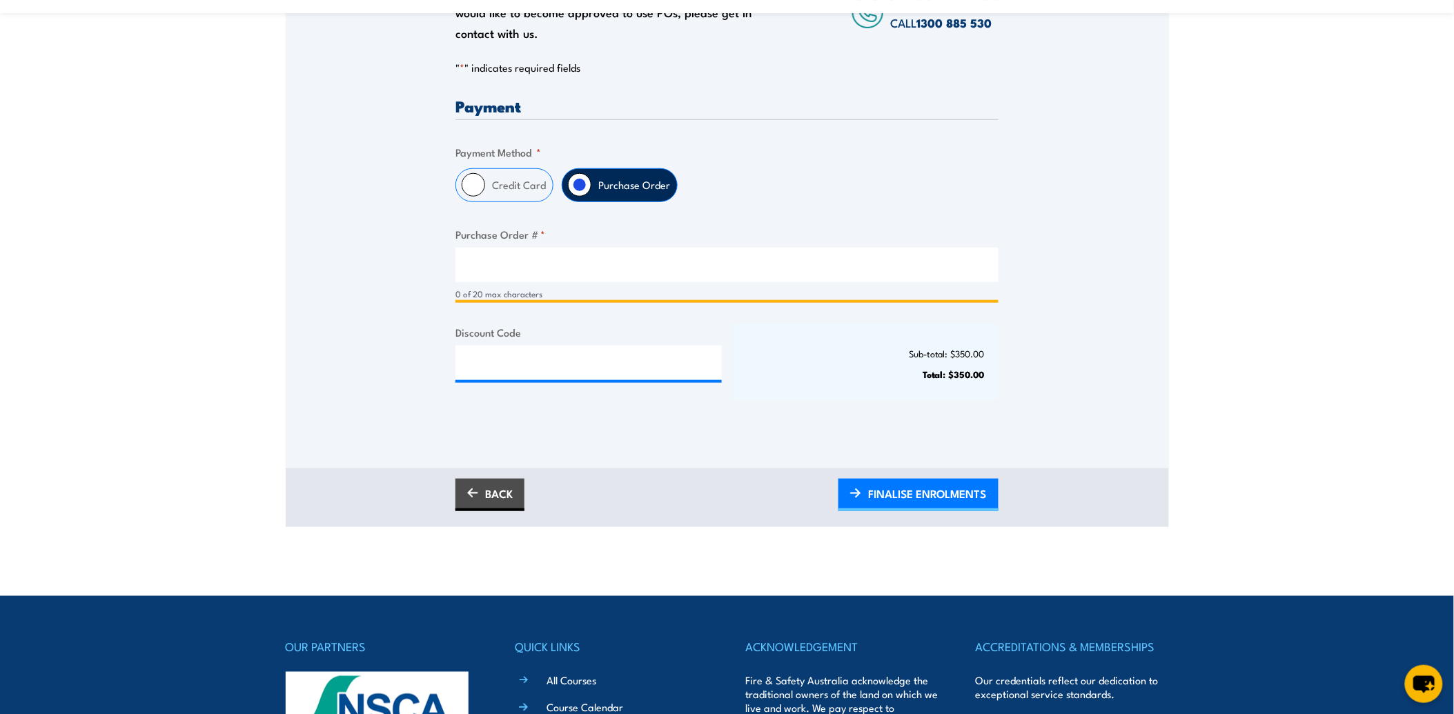
click at [610, 268] on input "Purchase Order # *" at bounding box center [727, 265] width 543 height 35
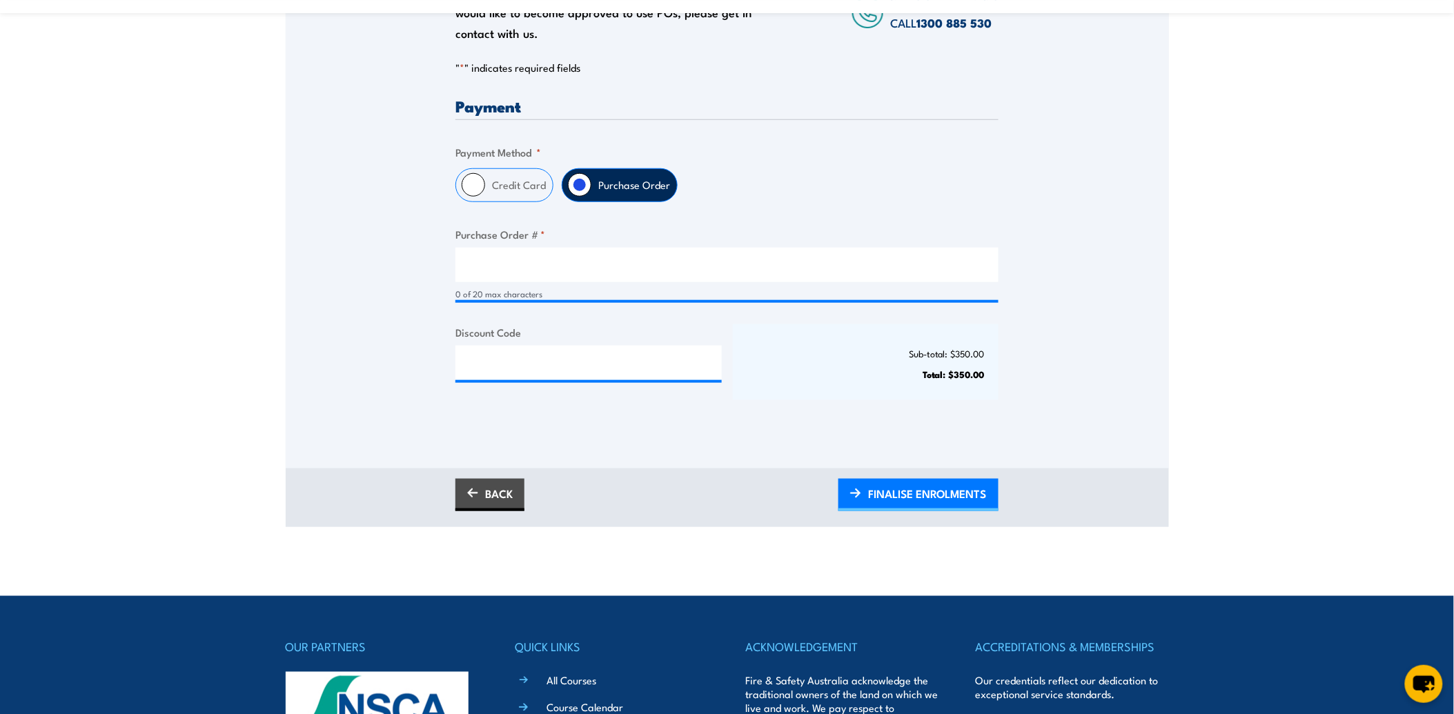
click at [454, 264] on div "Only approved companies can use purchase orders. If you would like to become ap…" at bounding box center [728, 181] width 884 height 497
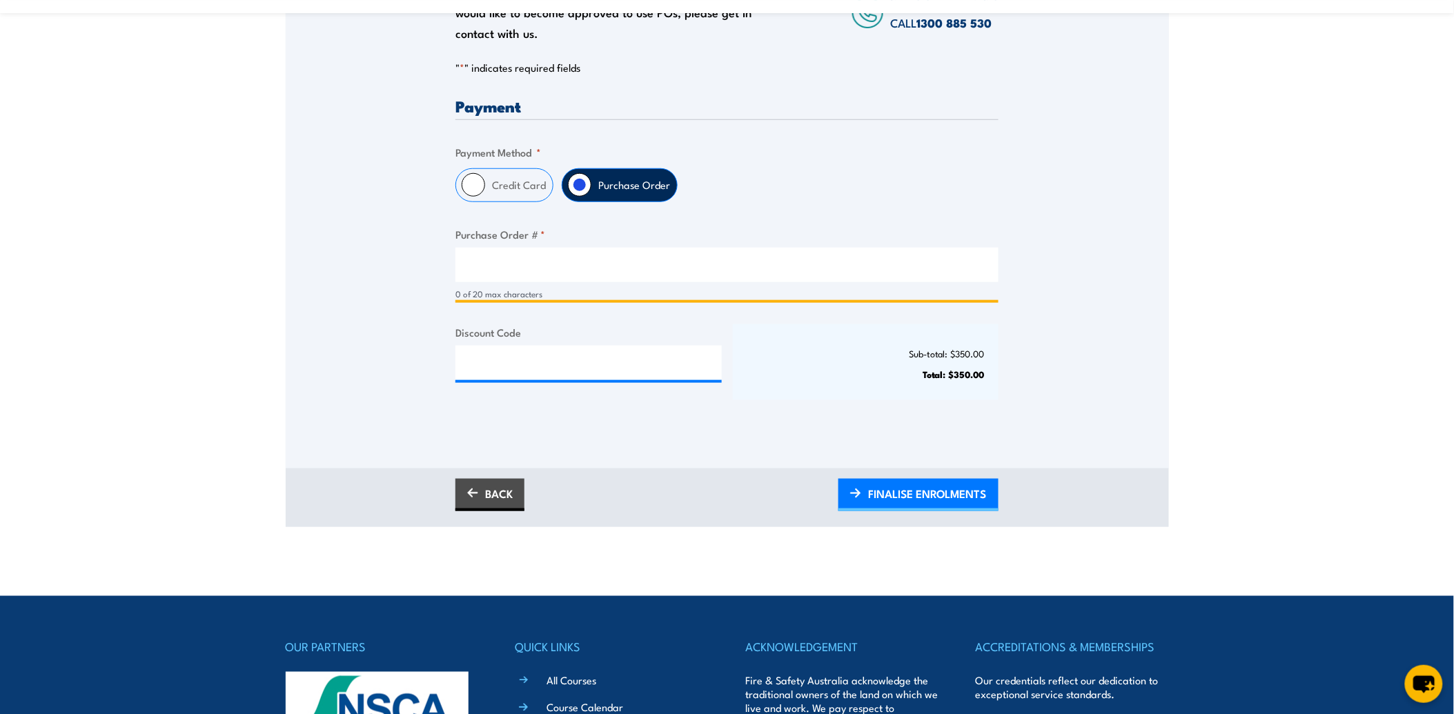
paste input "PO-00012203"
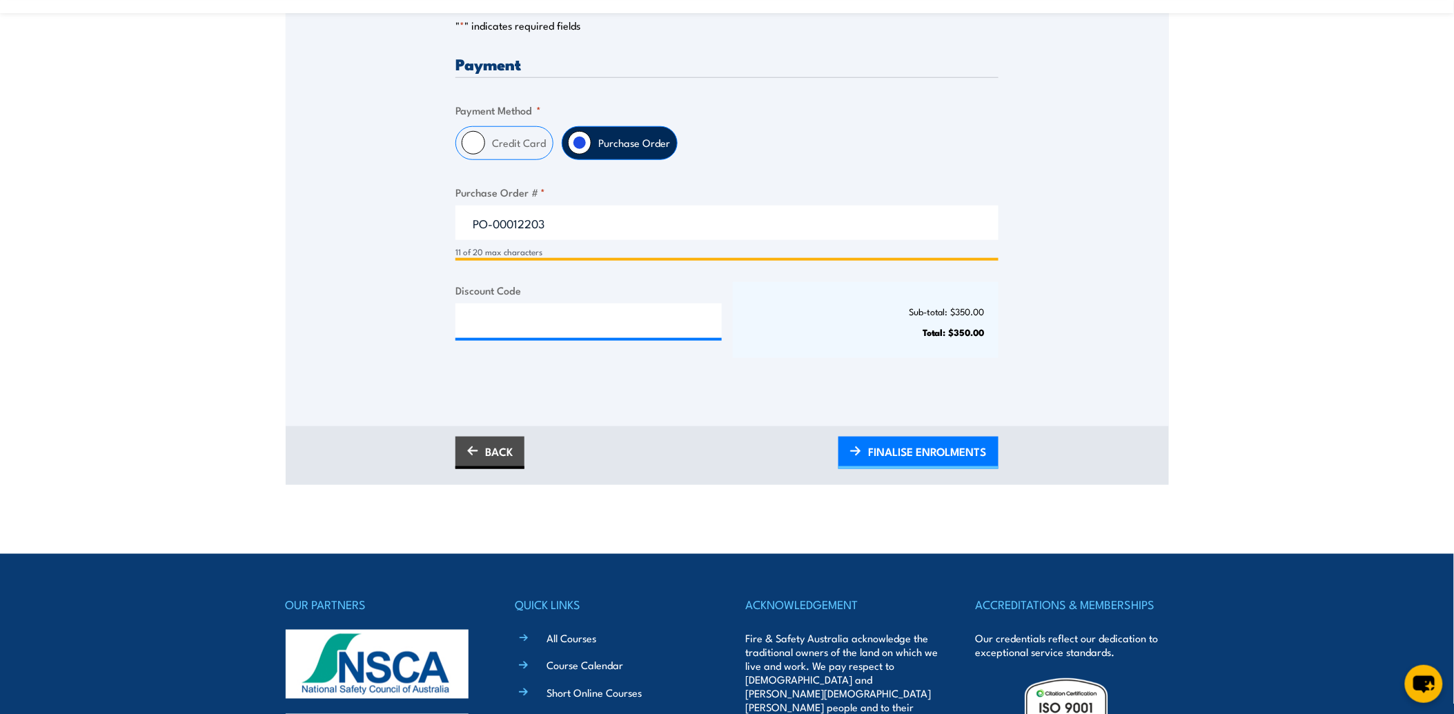
scroll to position [383, 0]
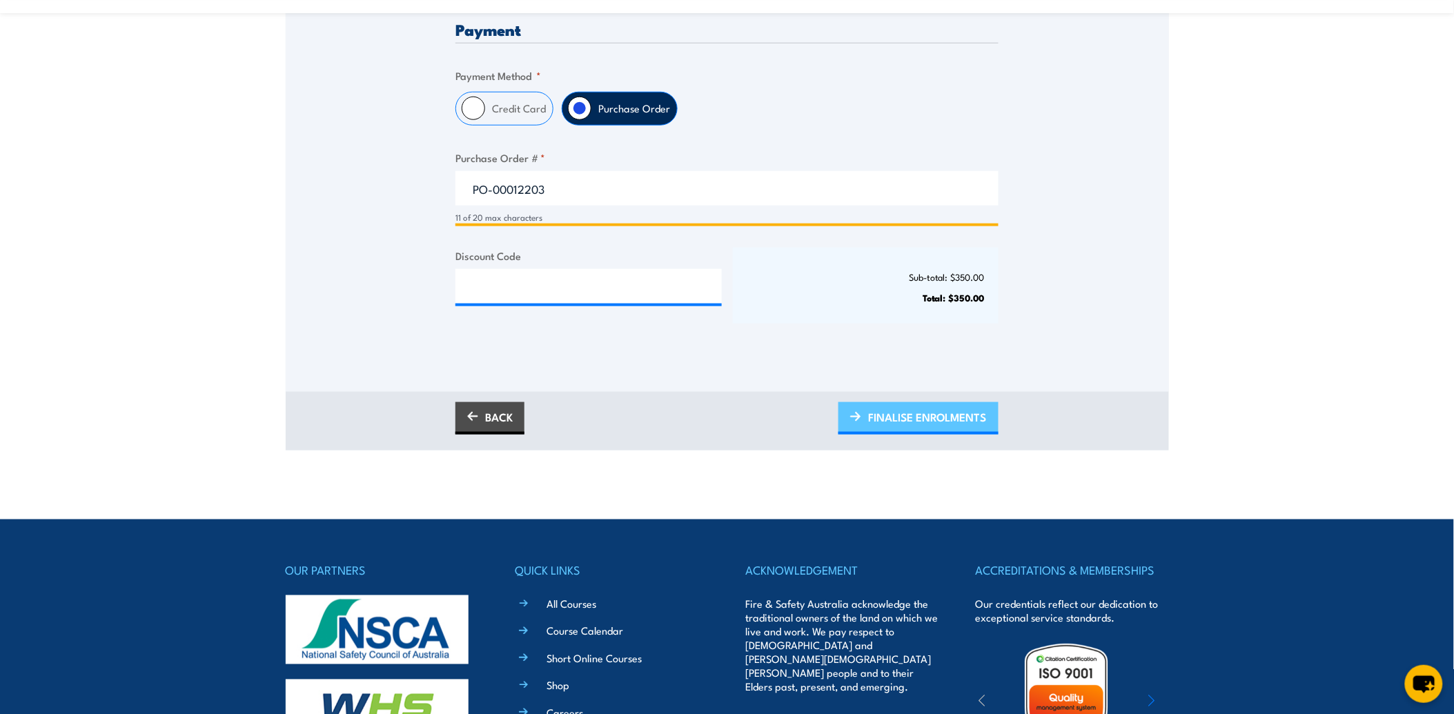
type input "PO-00012203"
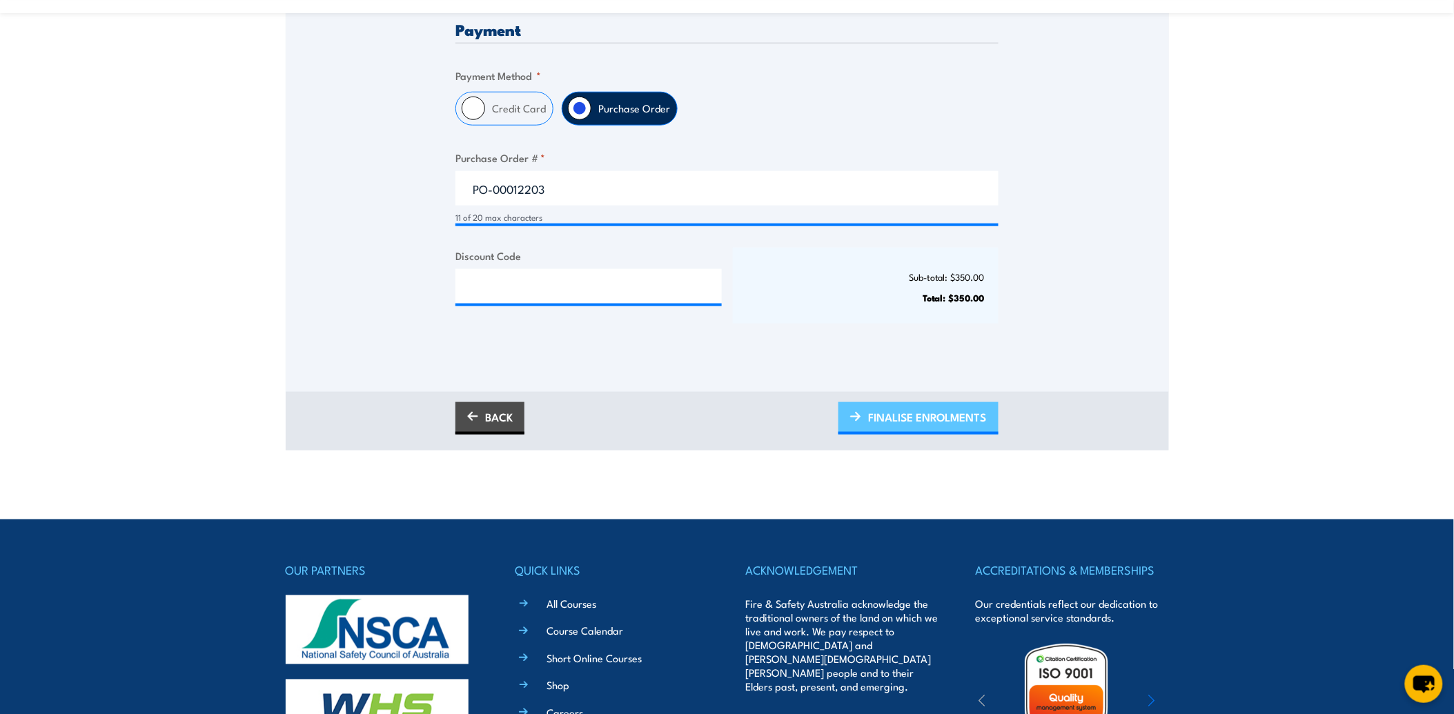
click at [919, 418] on span "FINALISE ENROLMENTS" at bounding box center [927, 417] width 119 height 37
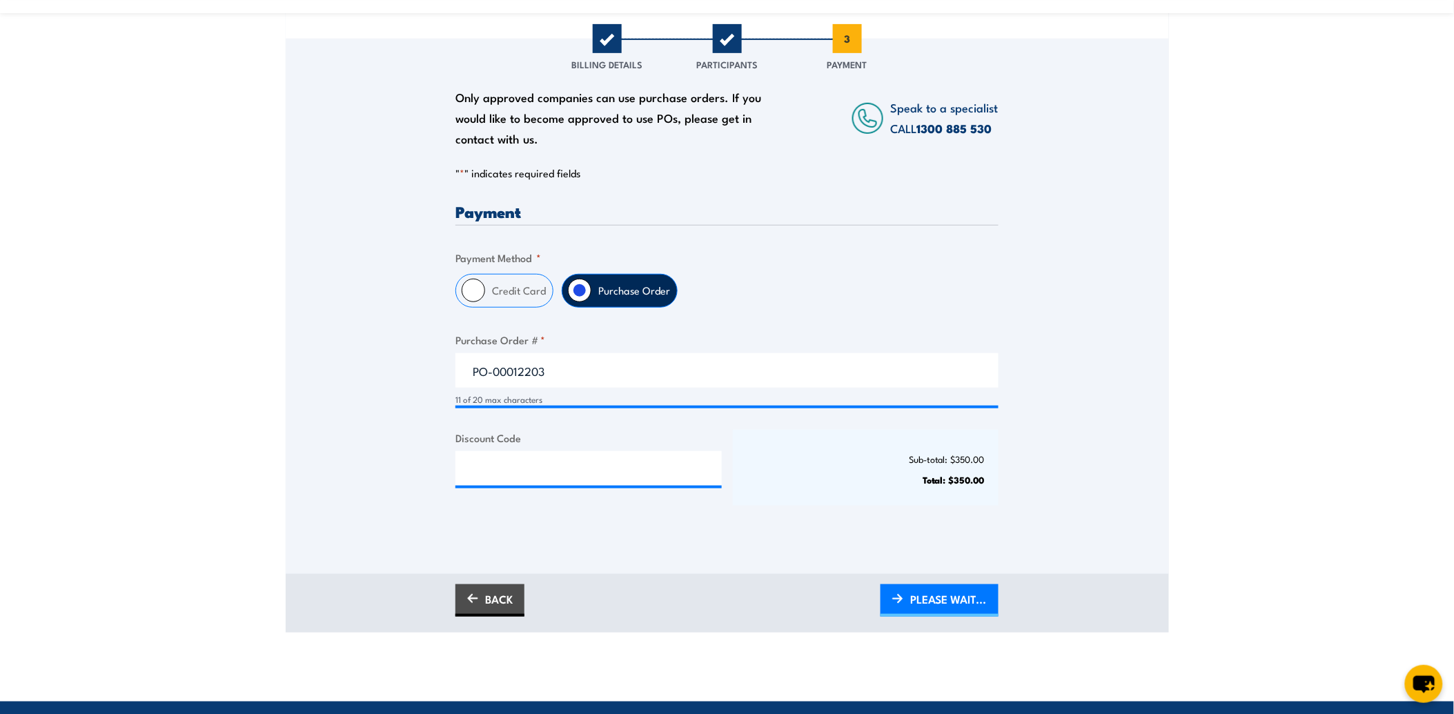
scroll to position [230, 0]
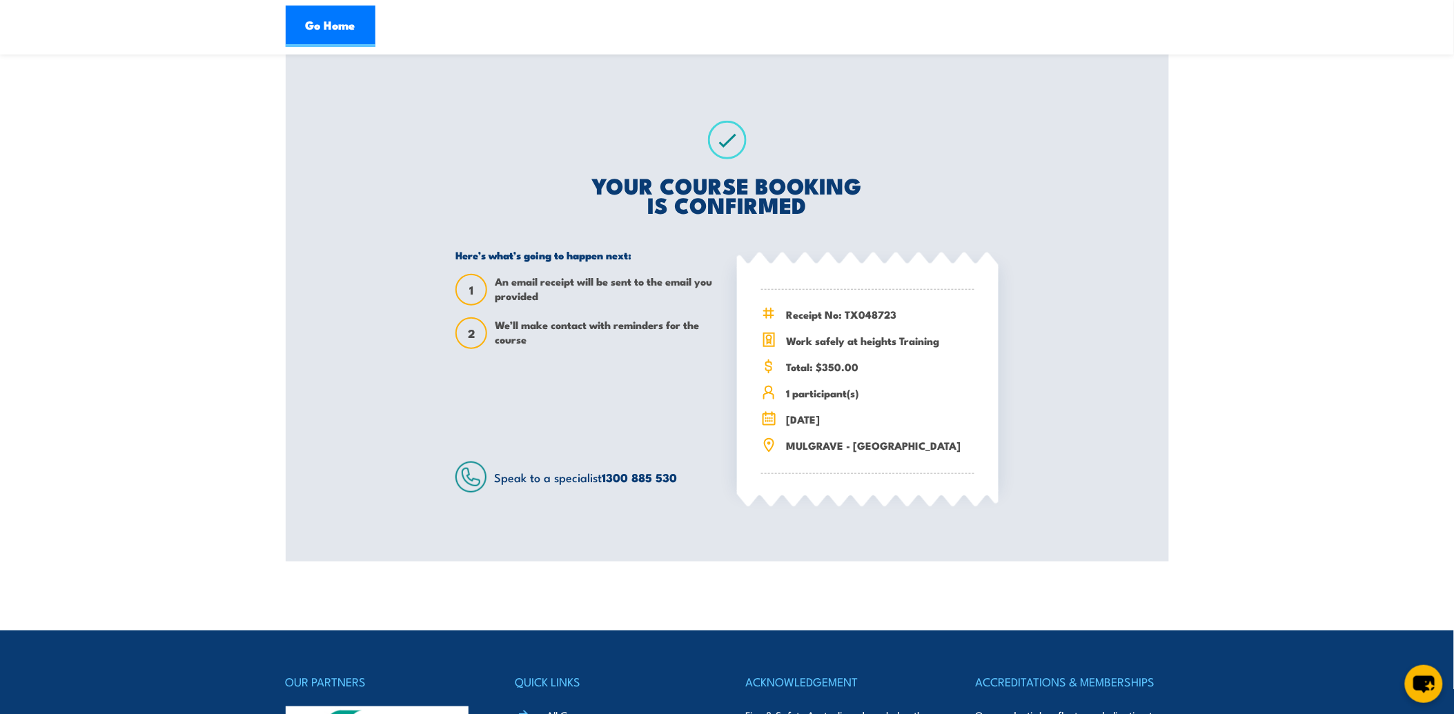
scroll to position [153, 0]
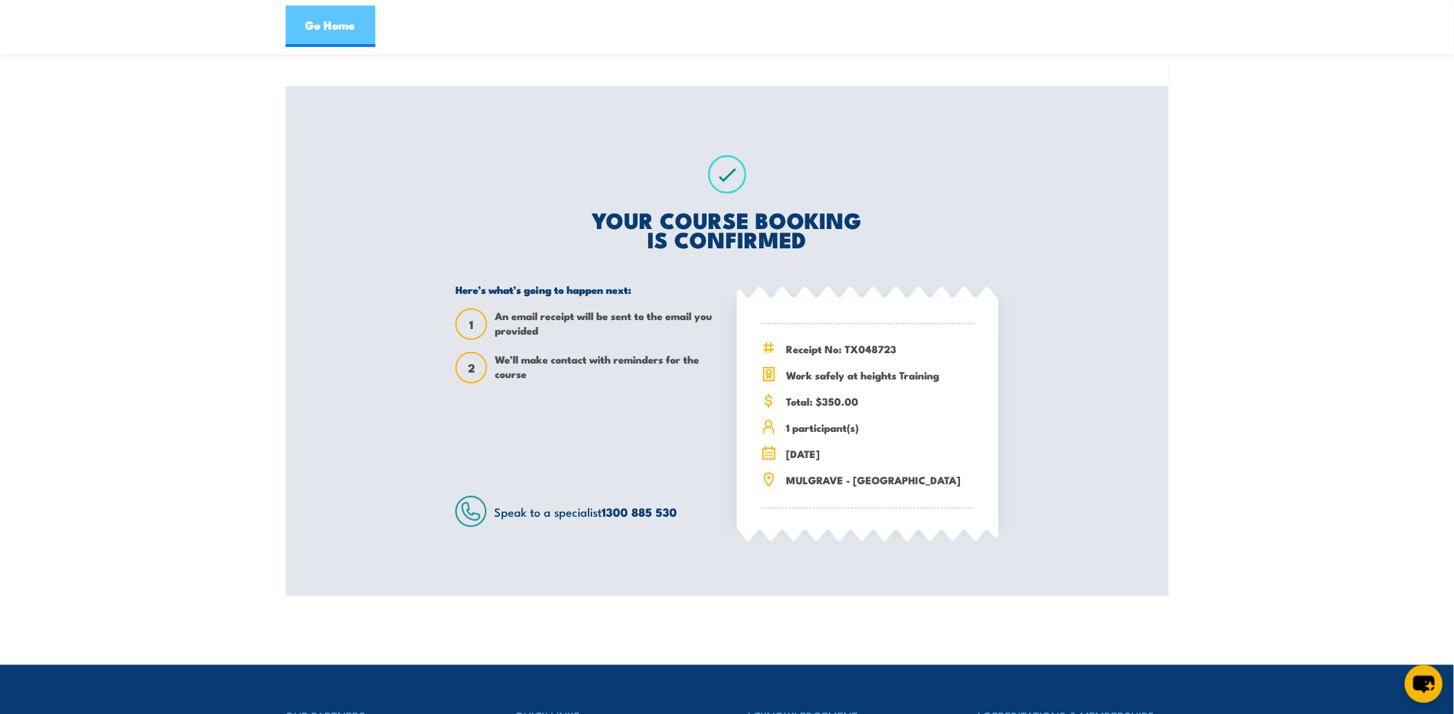
drag, startPoint x: 320, startPoint y: 15, endPoint x: 327, endPoint y: 19, distance: 8.1
click at [322, 17] on link "Go Home" at bounding box center [331, 26] width 90 height 41
